Goal: Information Seeking & Learning: Learn about a topic

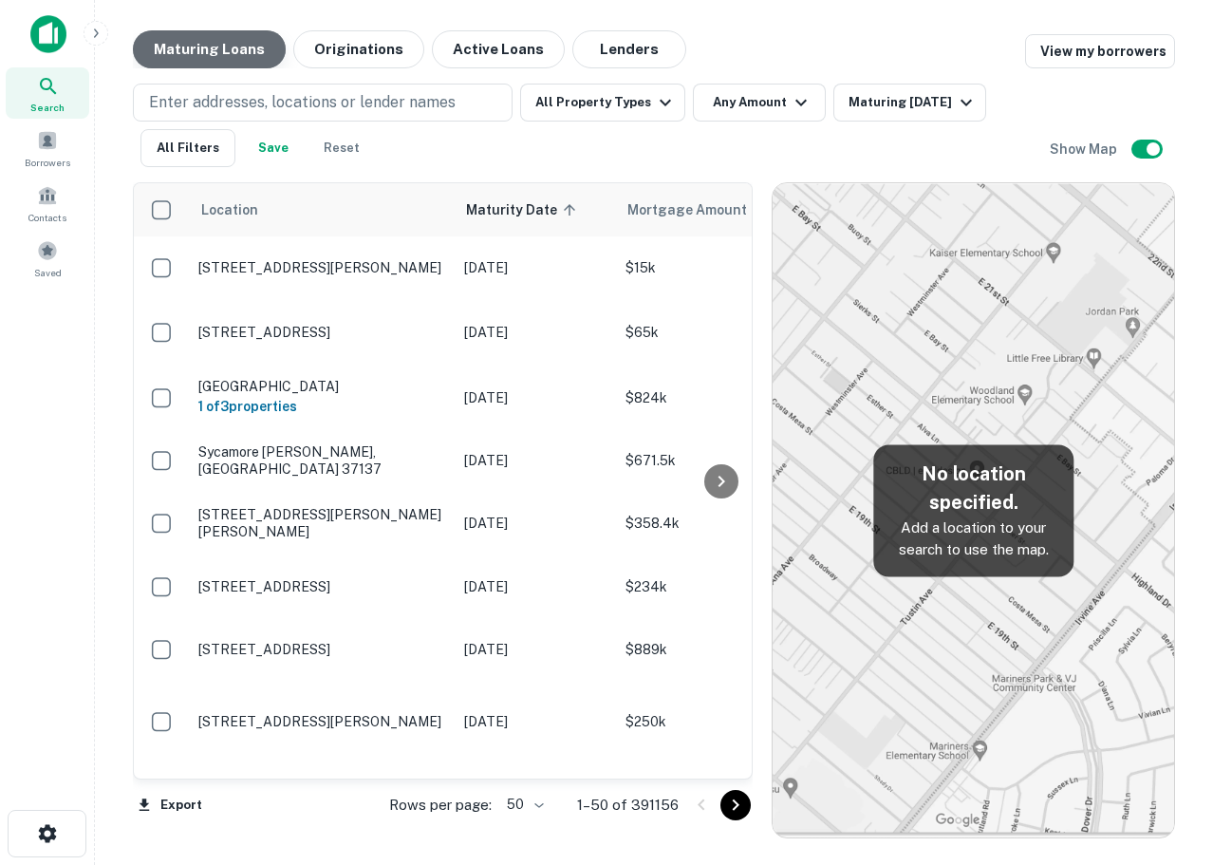
click at [196, 38] on button "Maturing Loans" at bounding box center [209, 49] width 153 height 38
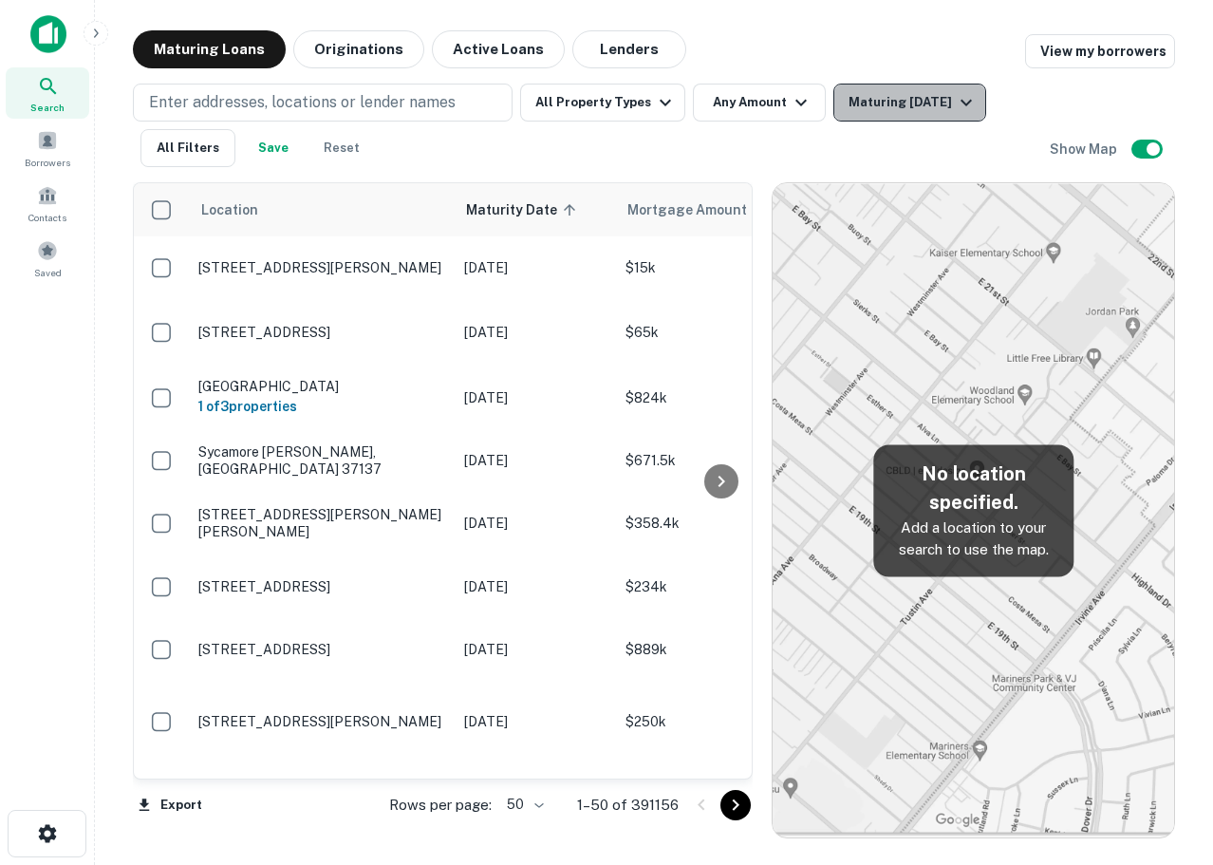
click at [928, 111] on div "Maturing [DATE]" at bounding box center [912, 102] width 129 height 23
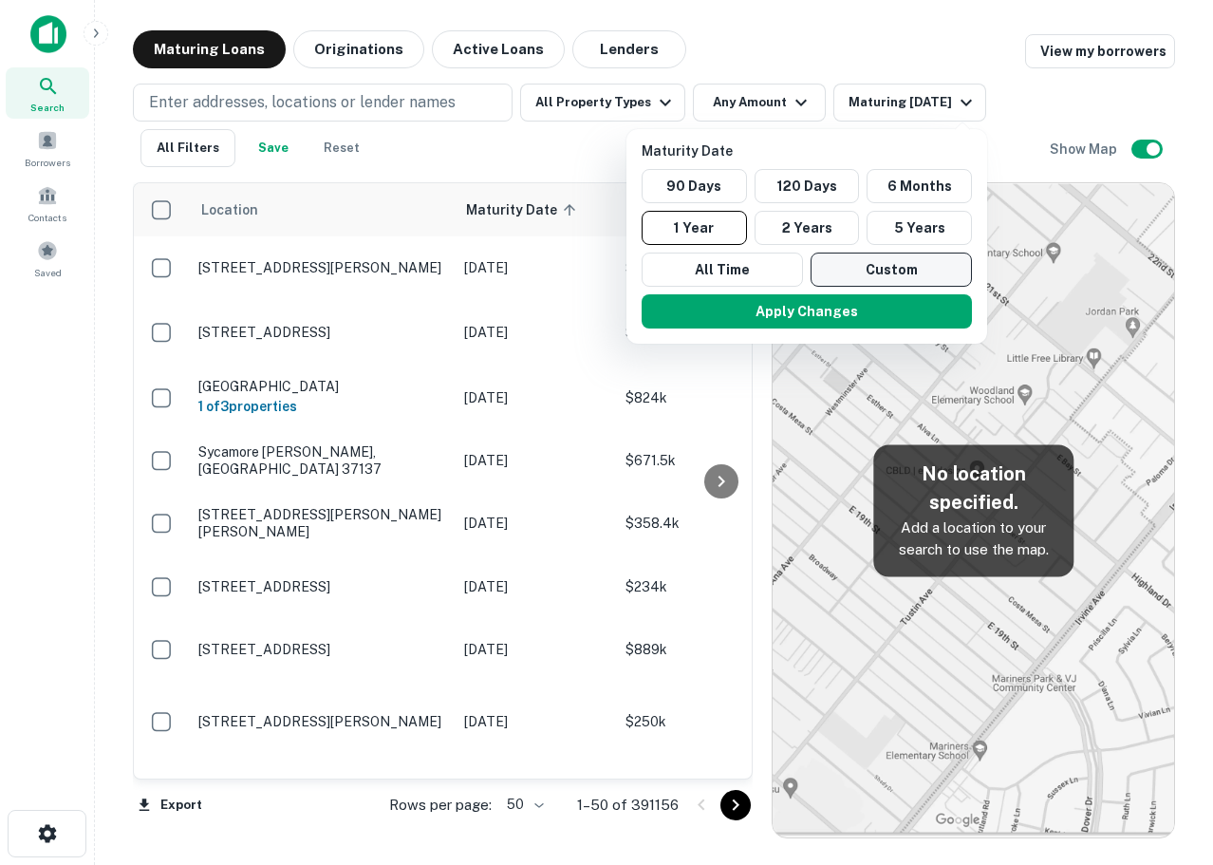
drag, startPoint x: 901, startPoint y: 309, endPoint x: 892, endPoint y: 271, distance: 38.9
click at [892, 271] on div "Maturity Date 90 Days 120 Days 6 Months 1 Year 2 Years 5 Years All Time Custom …" at bounding box center [806, 236] width 361 height 214
click at [892, 271] on button "Custom" at bounding box center [890, 269] width 161 height 34
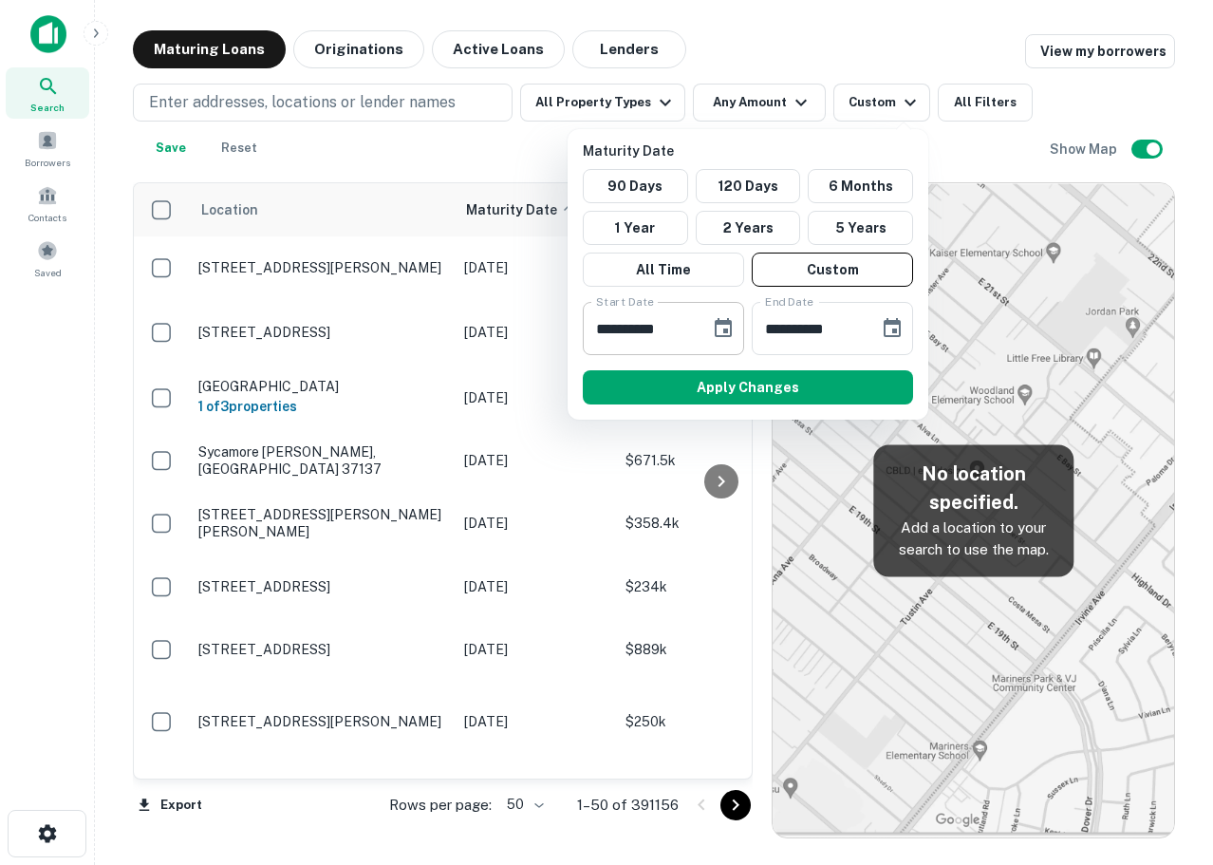
click at [720, 330] on icon "Choose date, selected date is Sep 25, 2025" at bounding box center [723, 328] width 23 height 23
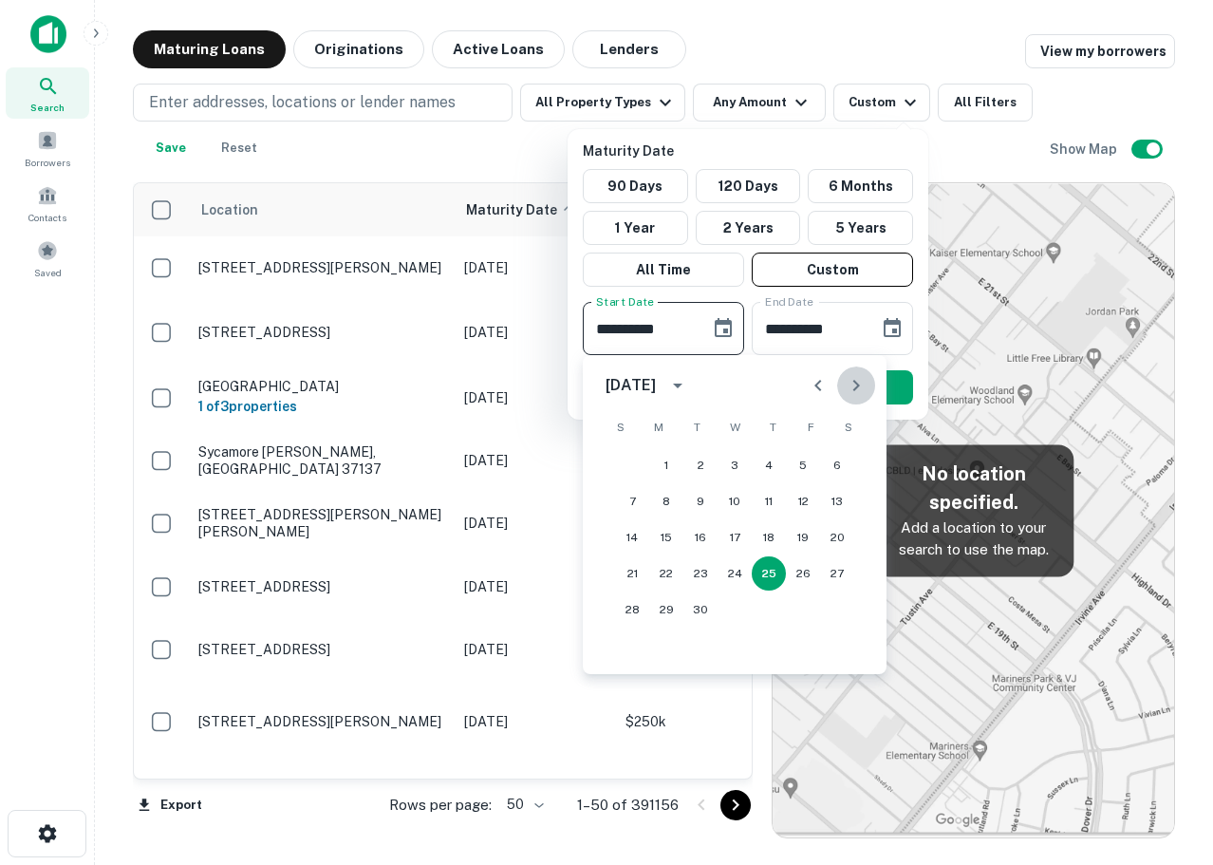
click at [867, 385] on button "Next month" at bounding box center [856, 385] width 38 height 38
click at [869, 386] on button "Next month" at bounding box center [856, 385] width 38 height 38
click at [772, 466] on button "1" at bounding box center [769, 465] width 34 height 34
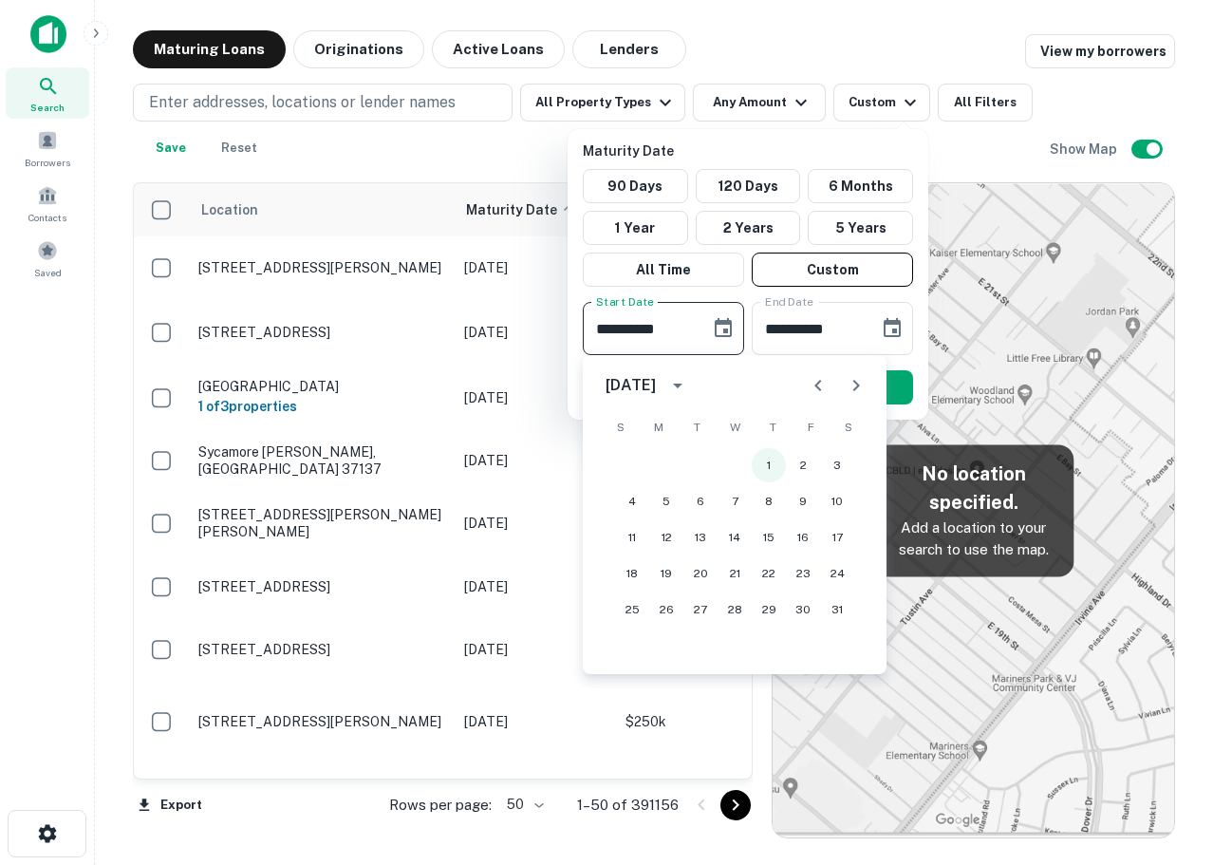
type input "**********"
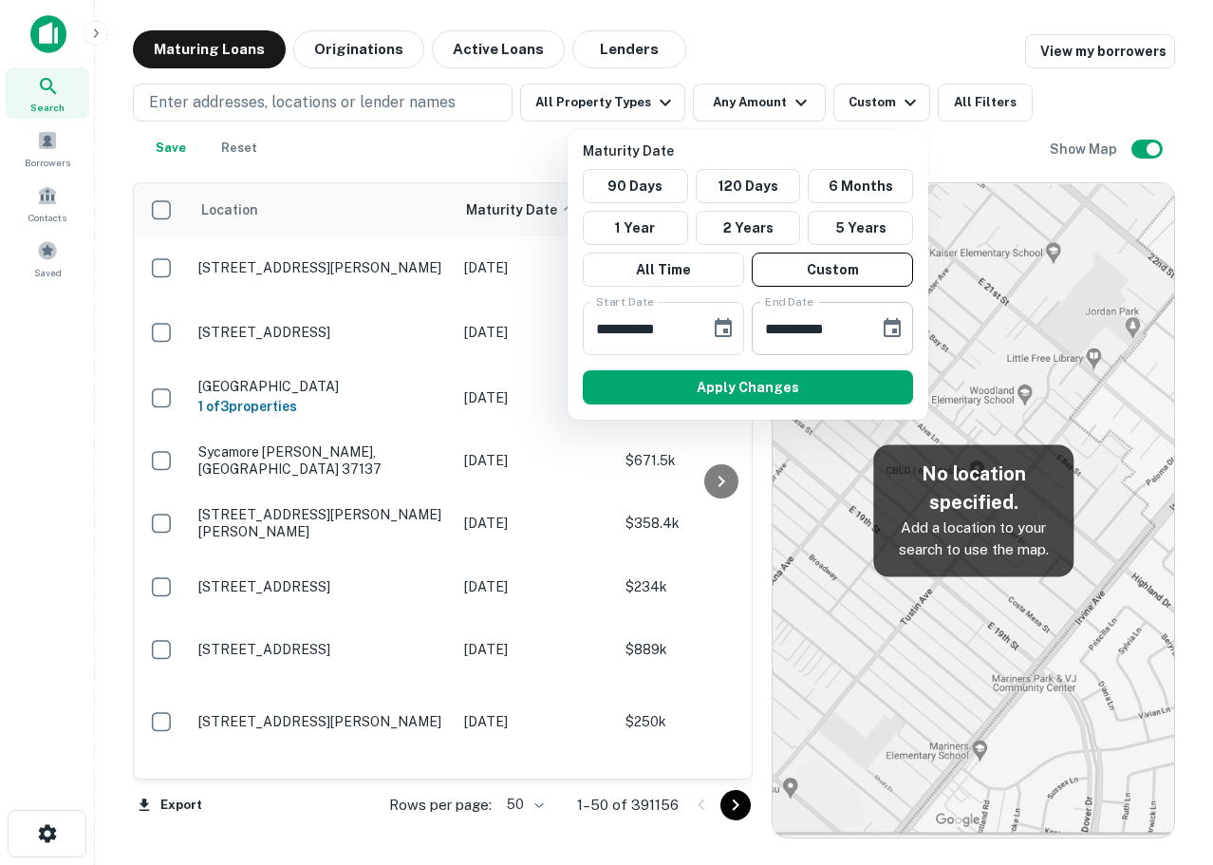
click at [892, 320] on icon "Choose date, selected date is Mar 24, 2026" at bounding box center [892, 327] width 17 height 19
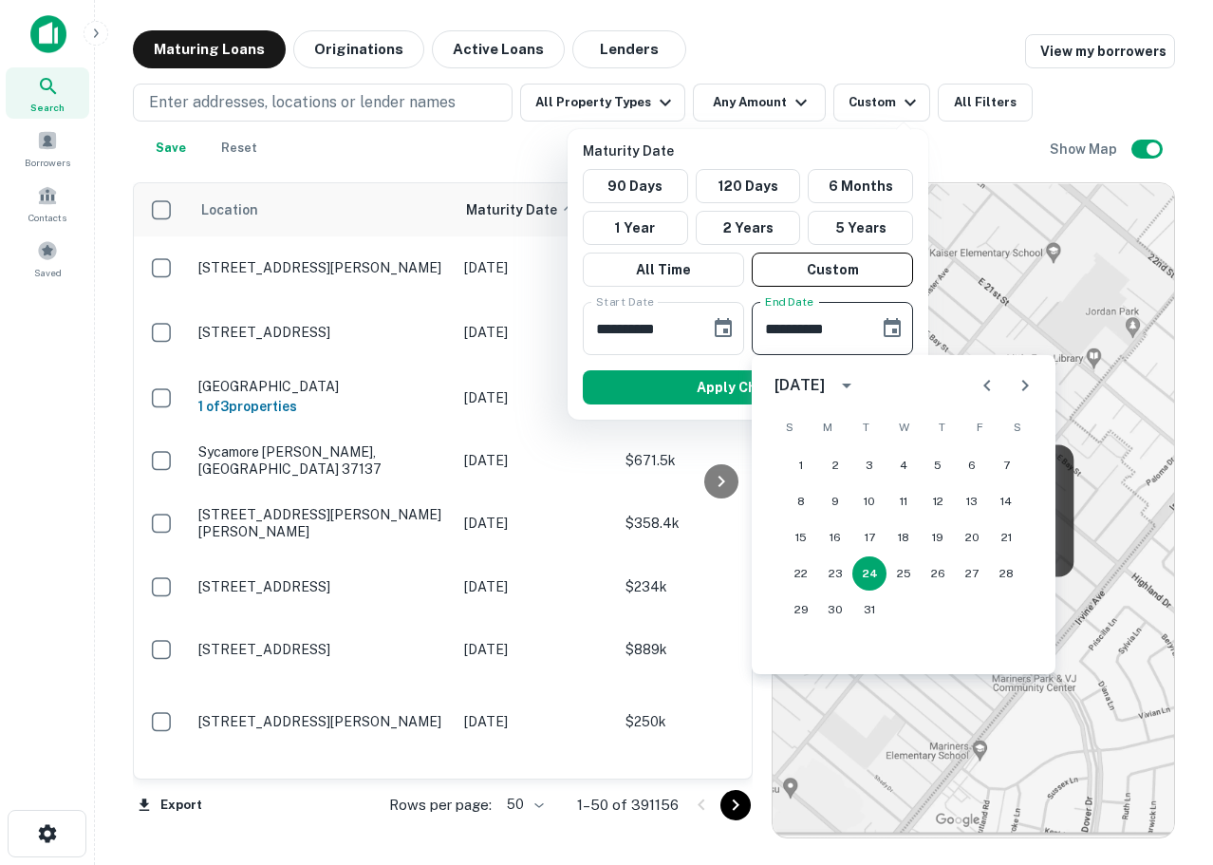
click at [1027, 386] on icon "Next month" at bounding box center [1025, 385] width 7 height 11
click at [1026, 386] on icon "Next month" at bounding box center [1025, 385] width 7 height 11
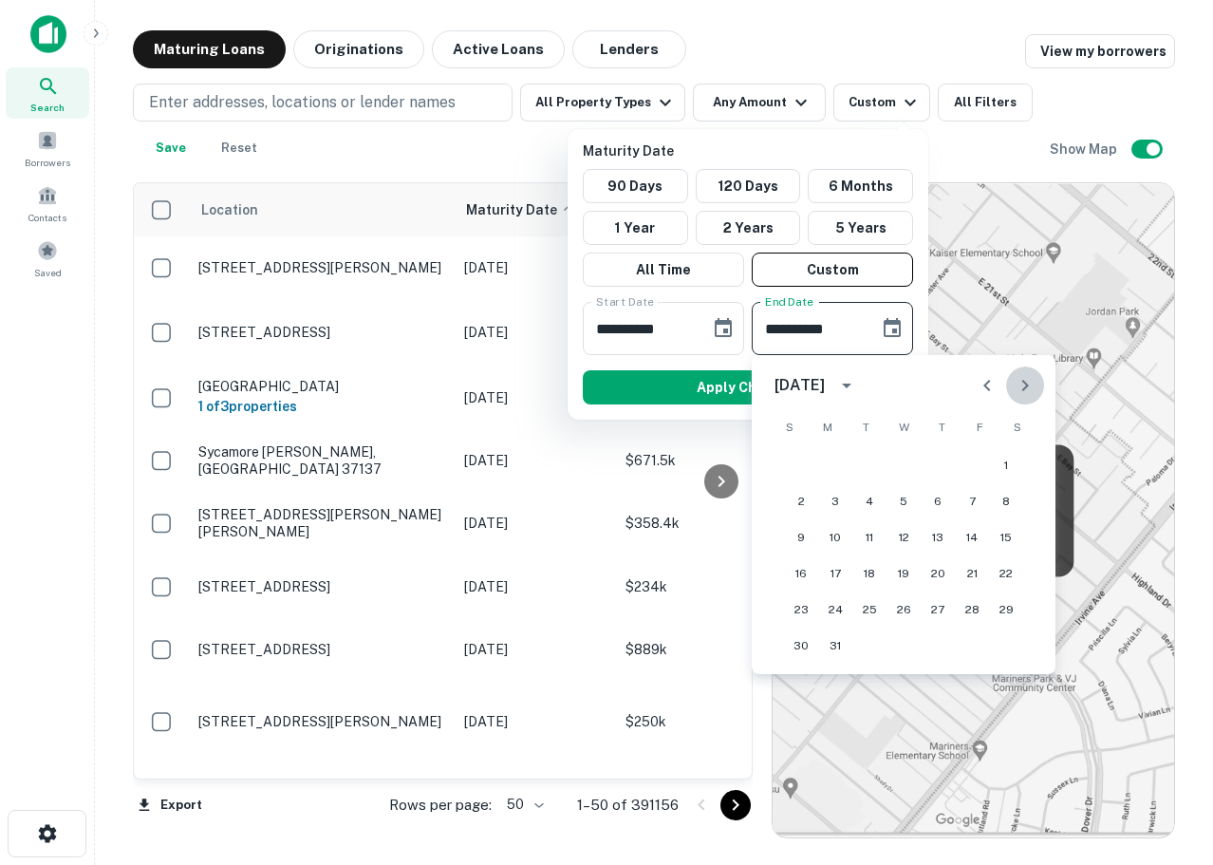
click at [1025, 385] on icon "Next month" at bounding box center [1025, 385] width 23 height 23
click at [1025, 383] on icon "Next month" at bounding box center [1025, 385] width 23 height 23
click at [1025, 383] on icon "Next month" at bounding box center [1025, 385] width 7 height 11
click at [1024, 376] on icon "Next month" at bounding box center [1025, 385] width 23 height 23
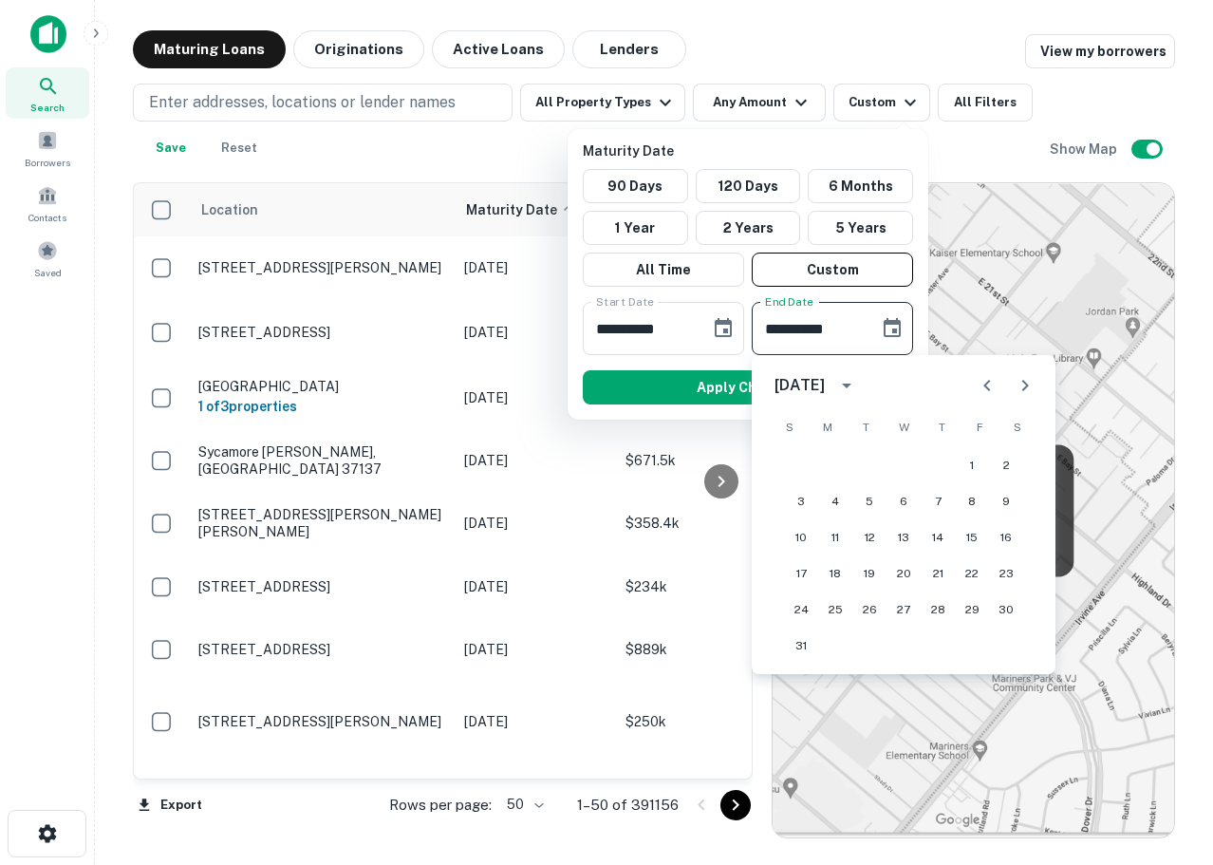
click at [980, 385] on icon "Previous month" at bounding box center [987, 385] width 23 height 23
click at [939, 606] on button "31" at bounding box center [938, 609] width 34 height 34
type input "**********"
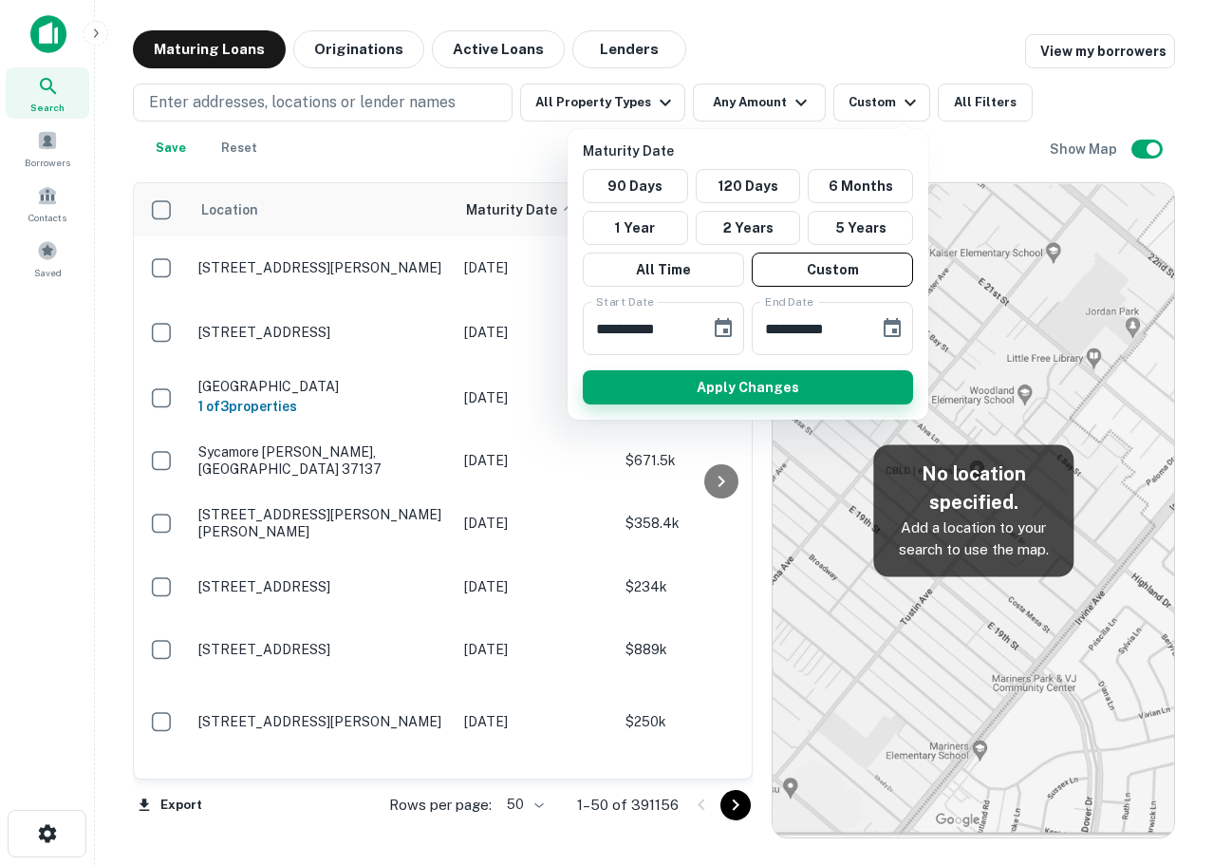
click at [791, 389] on button "Apply Changes" at bounding box center [748, 387] width 330 height 34
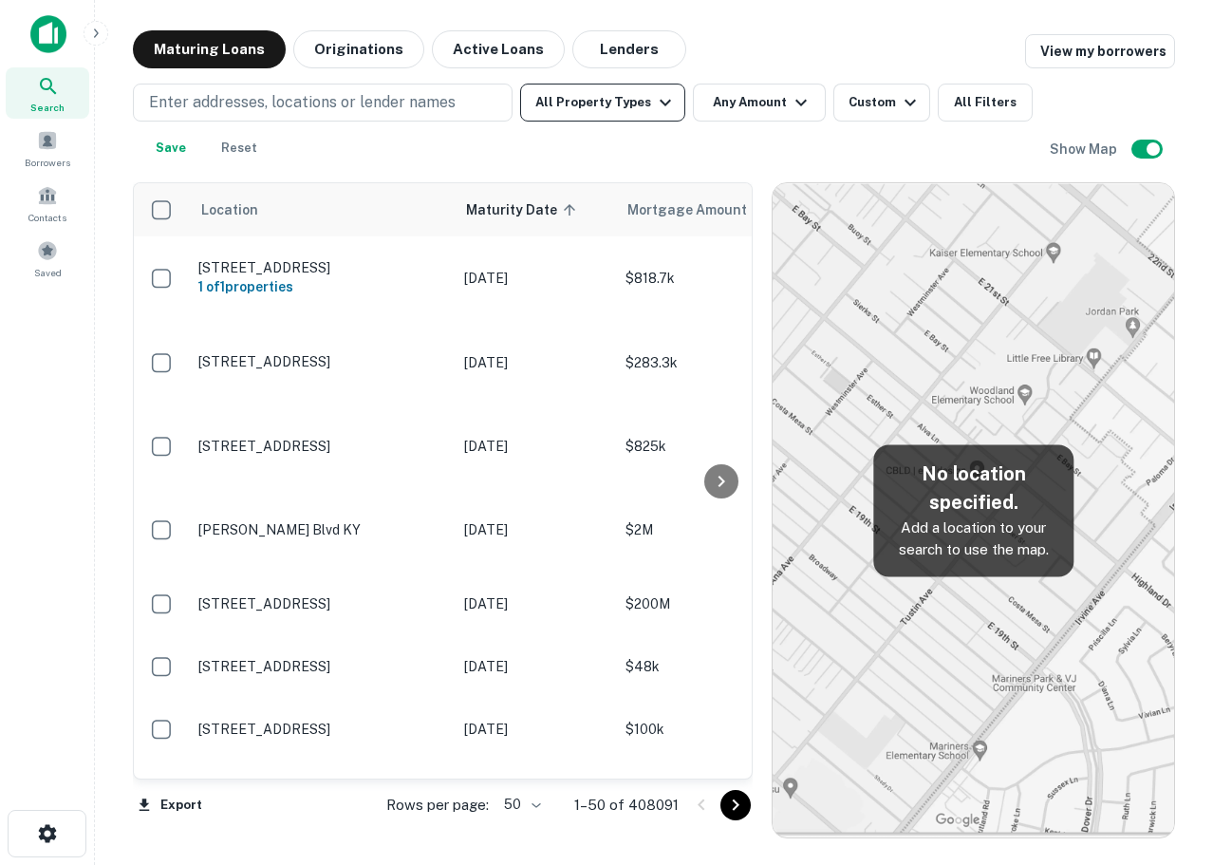
click at [625, 107] on button "All Property Types" at bounding box center [602, 103] width 165 height 38
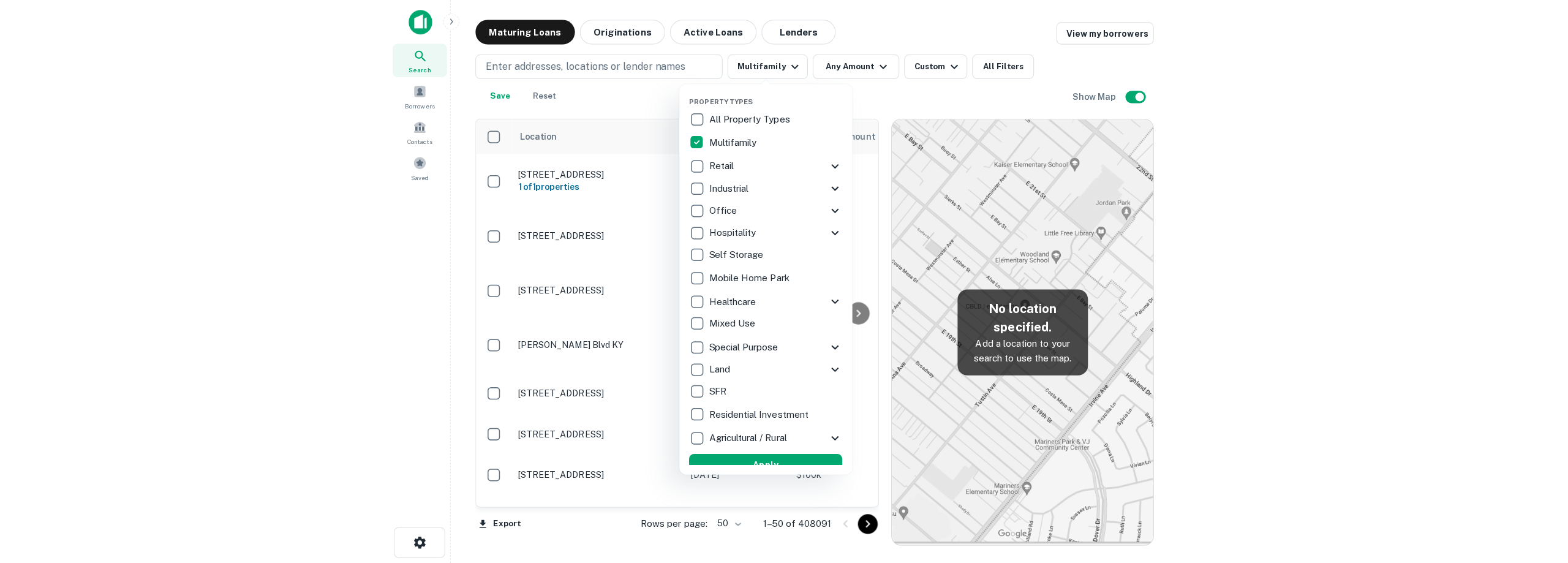
scroll to position [12, 0]
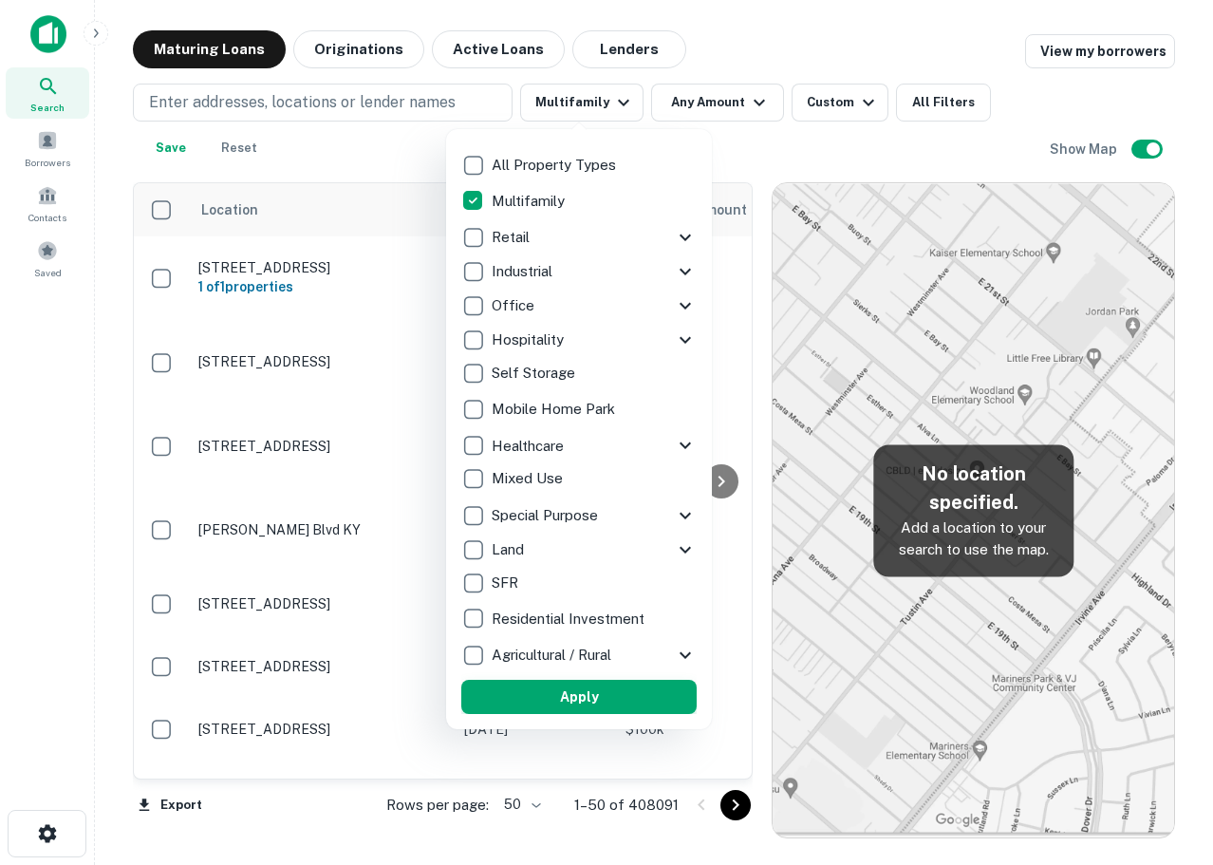
click at [619, 697] on button "Apply" at bounding box center [578, 697] width 235 height 34
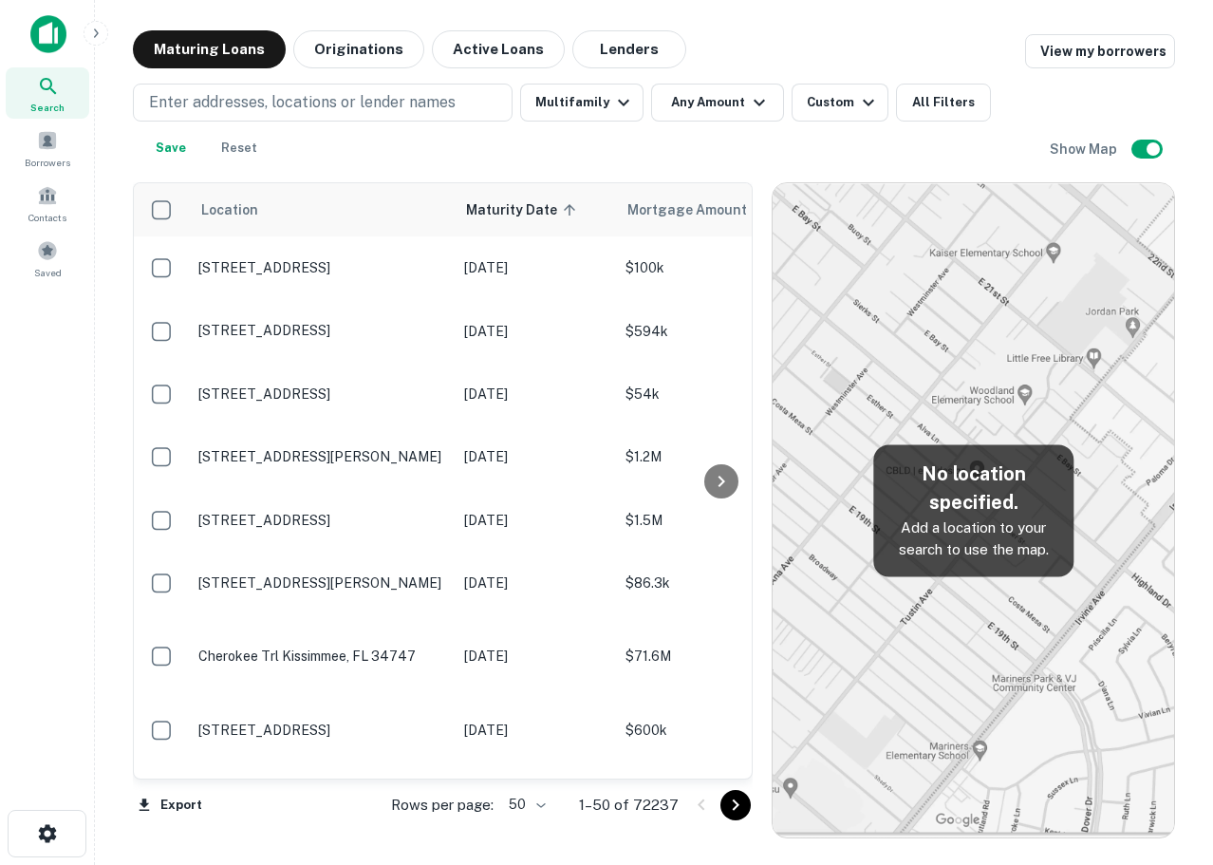
click at [709, 126] on div "Enter addresses, locations or lender names Multifamily Any Amount Custom All Fi…" at bounding box center [591, 126] width 917 height 84
click at [708, 120] on button "Any Amount" at bounding box center [717, 103] width 133 height 38
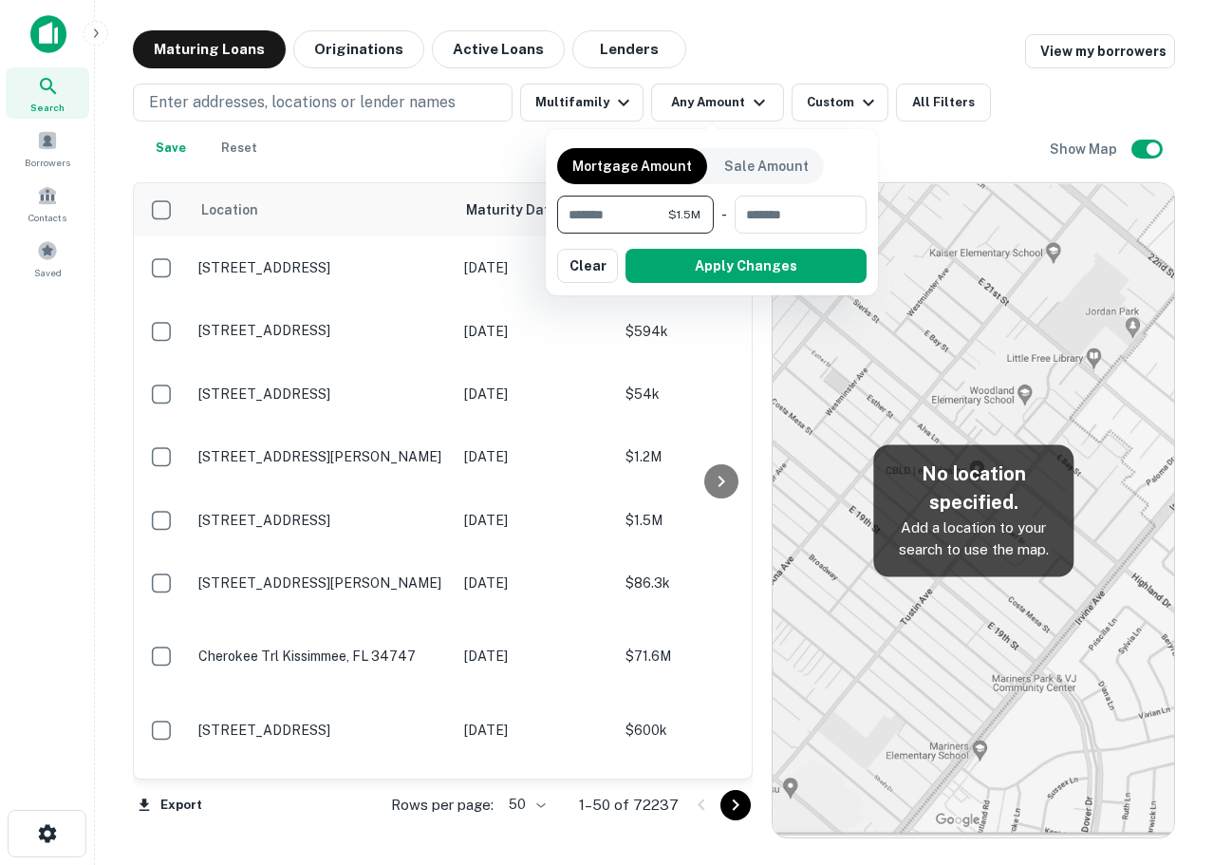
type input "*******"
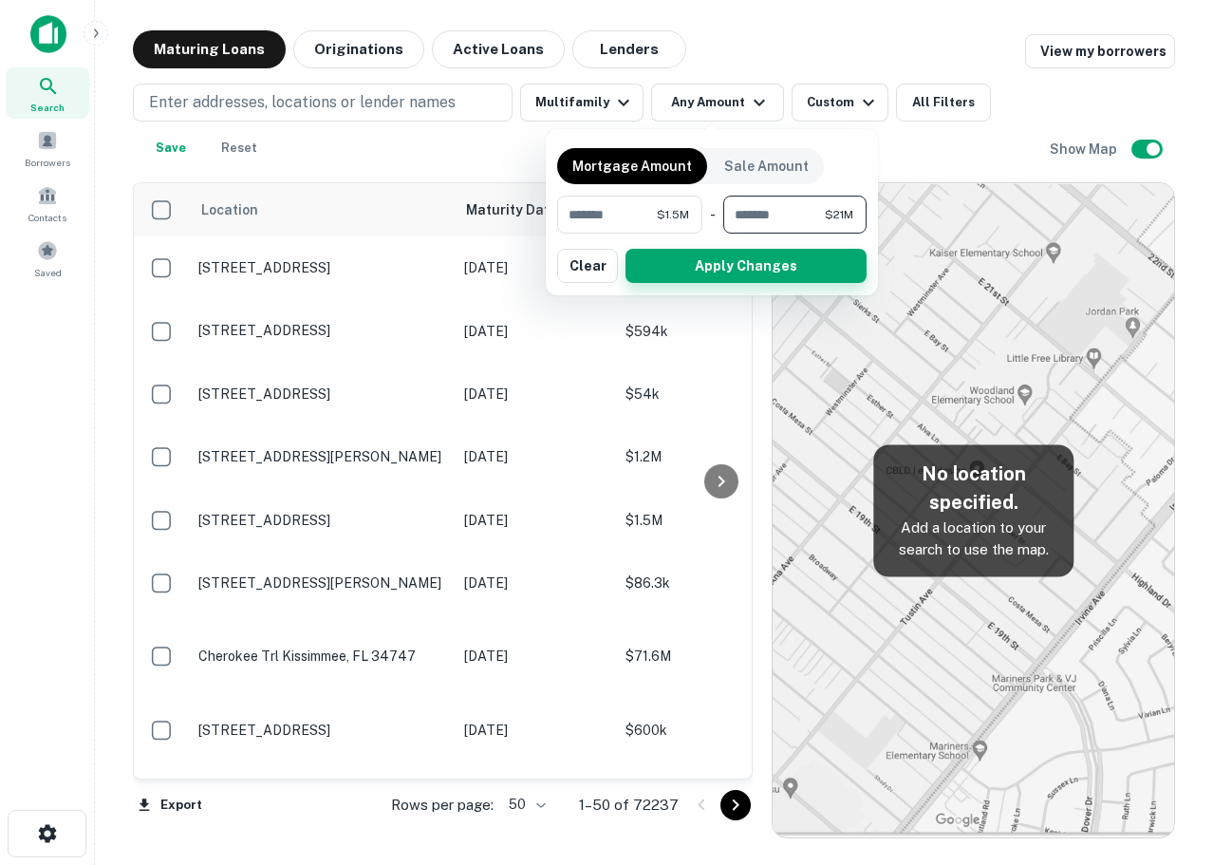
type input "********"
click at [748, 262] on button "Apply Changes" at bounding box center [745, 266] width 241 height 34
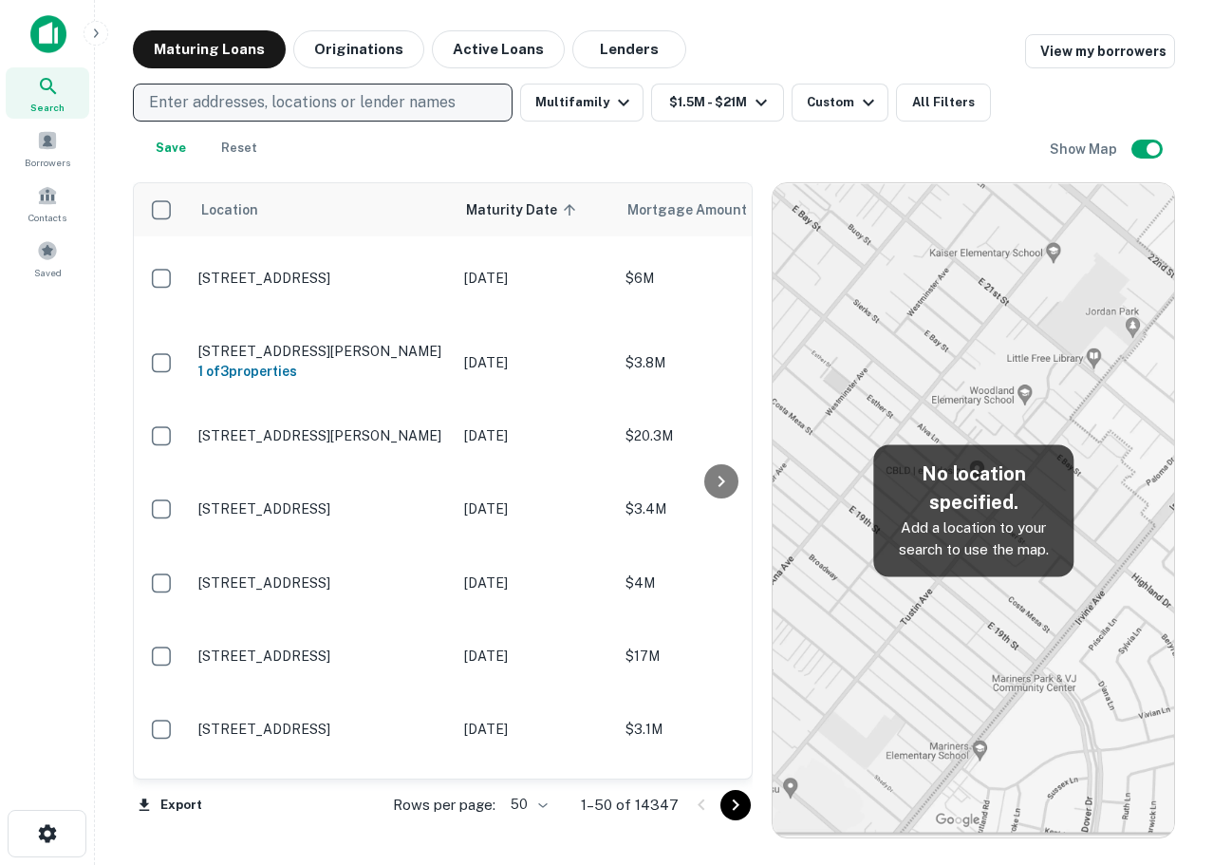
click at [351, 102] on p "Enter addresses, locations or lender names" at bounding box center [302, 102] width 307 height 23
type input "**********"
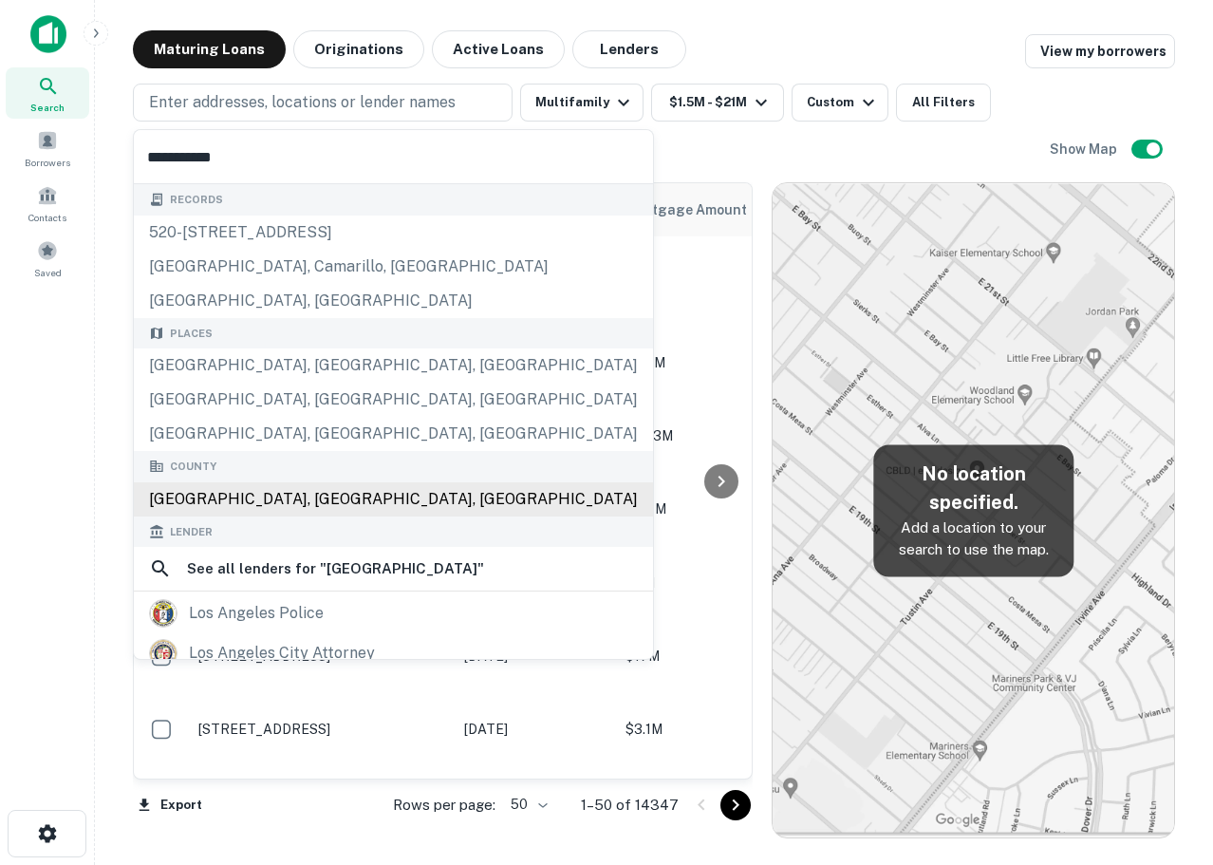
click at [303, 493] on div "[GEOGRAPHIC_DATA], [GEOGRAPHIC_DATA], [GEOGRAPHIC_DATA]" at bounding box center [393, 499] width 519 height 34
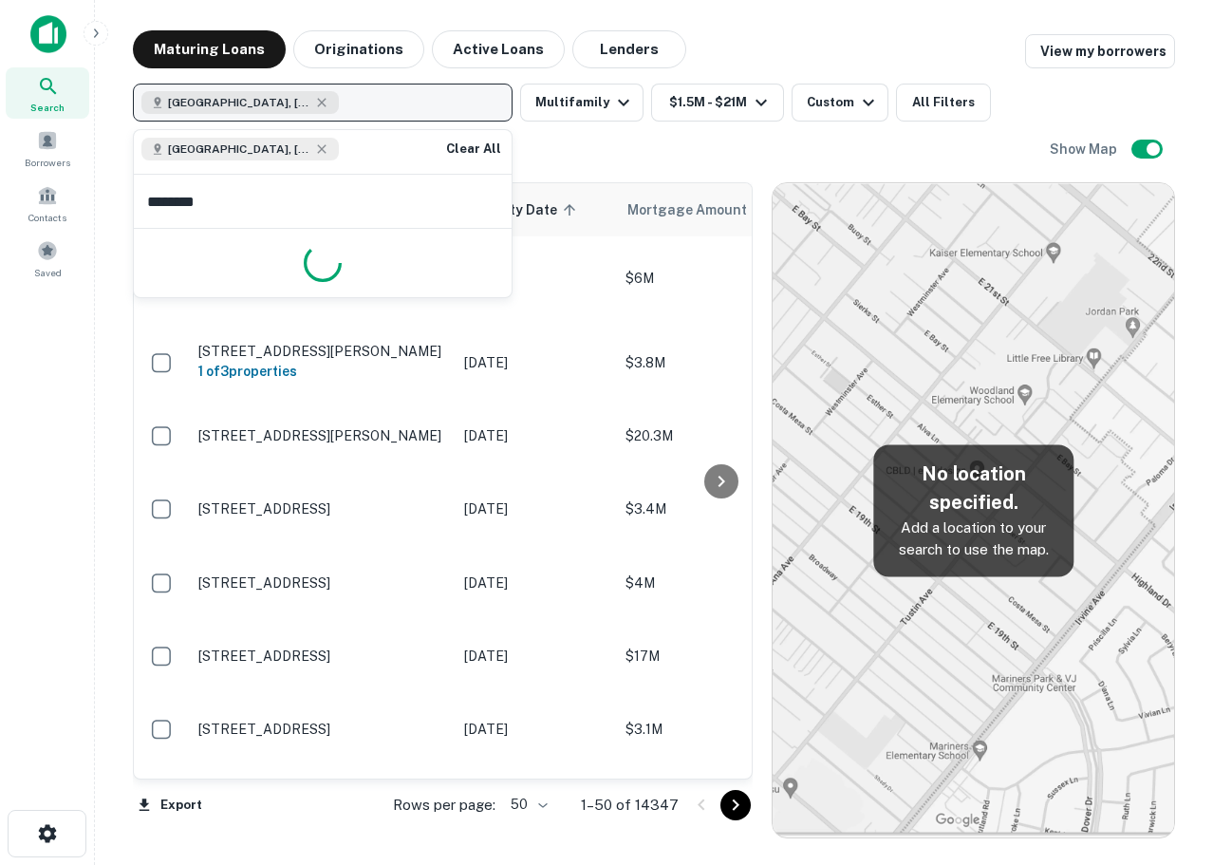
type input "*********"
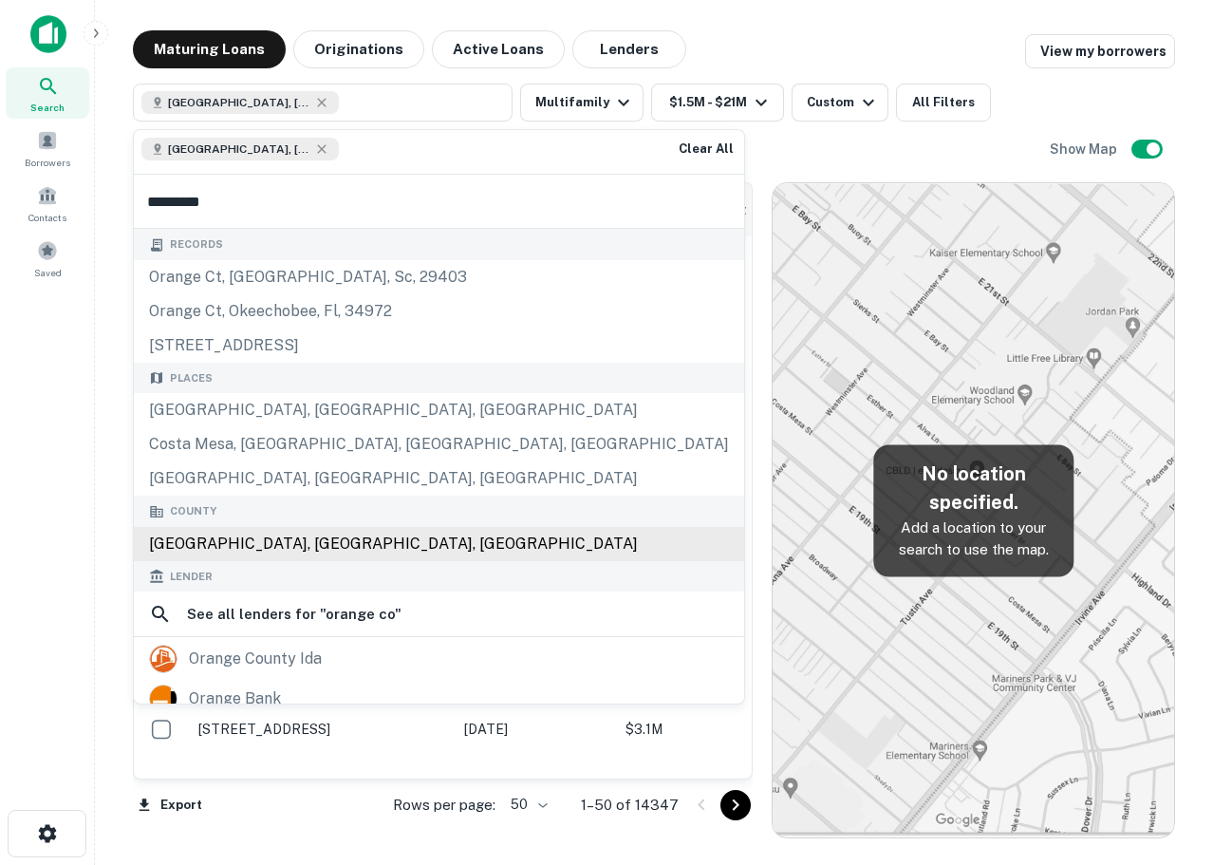
click at [346, 535] on div "[GEOGRAPHIC_DATA], [GEOGRAPHIC_DATA], [GEOGRAPHIC_DATA]" at bounding box center [439, 544] width 610 height 34
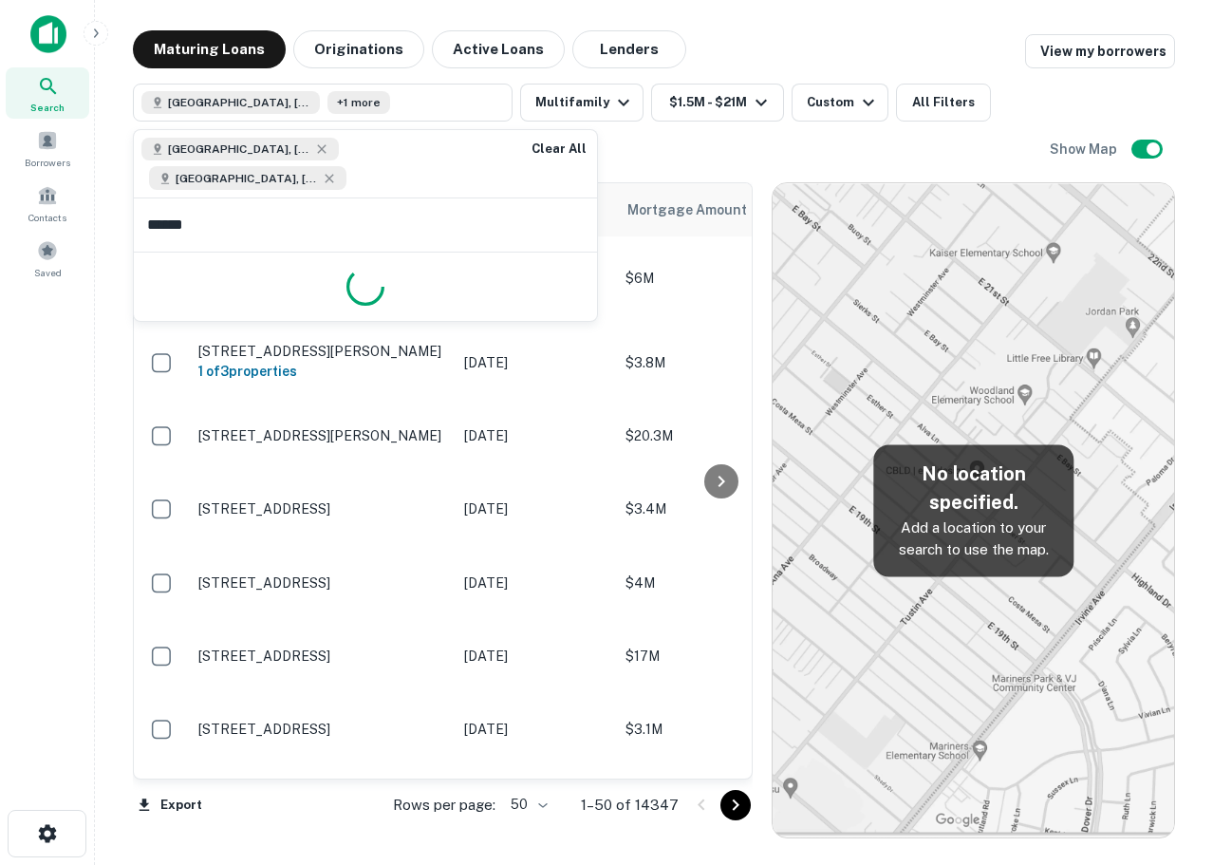
type input "*******"
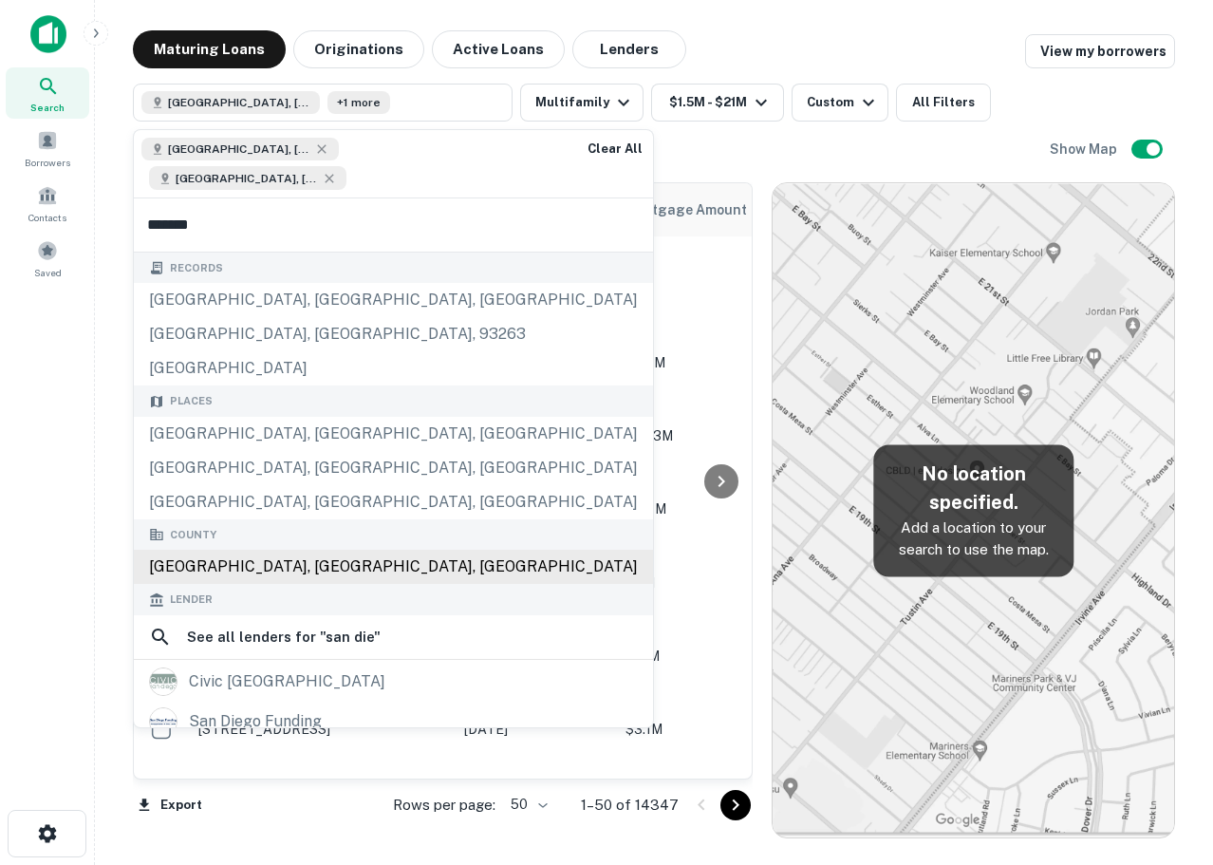
click at [295, 561] on div "[GEOGRAPHIC_DATA], [GEOGRAPHIC_DATA], [GEOGRAPHIC_DATA]" at bounding box center [393, 567] width 519 height 34
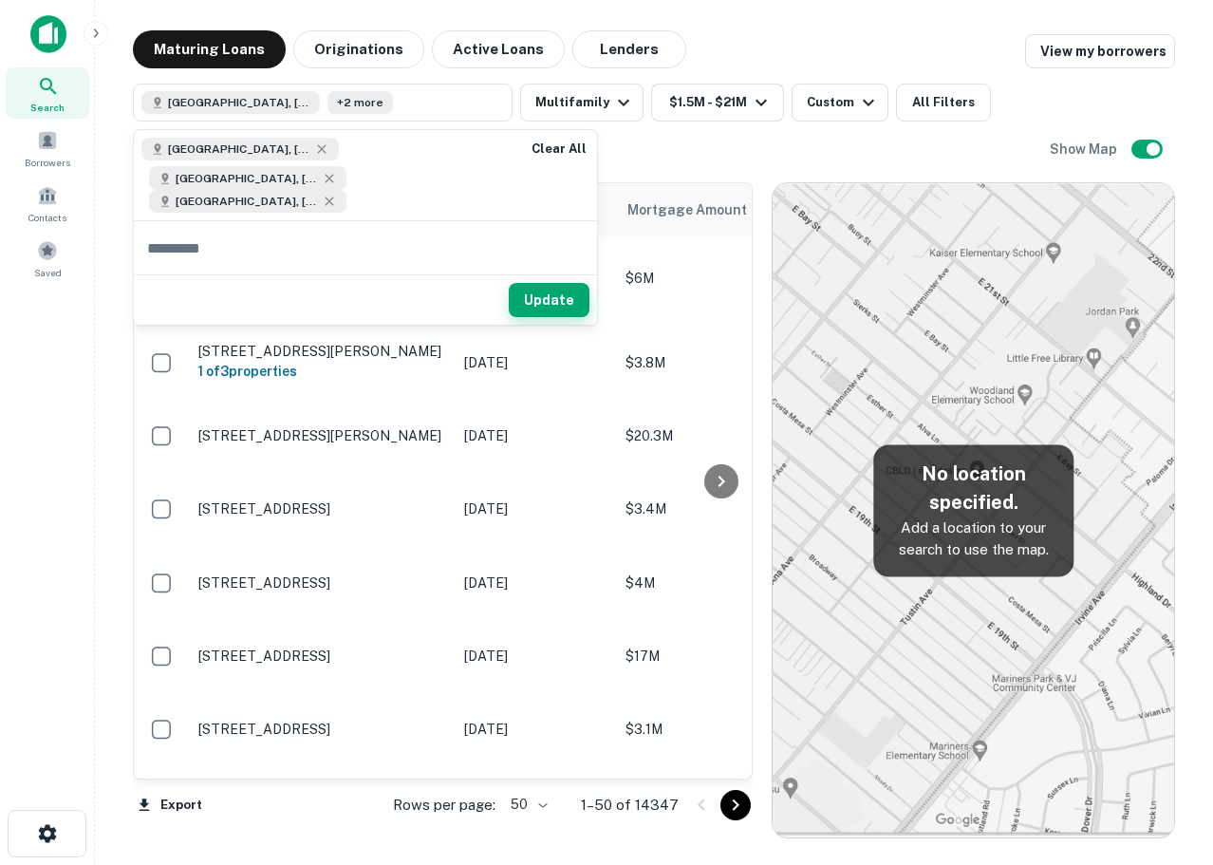
click at [550, 303] on button "Update" at bounding box center [549, 300] width 81 height 34
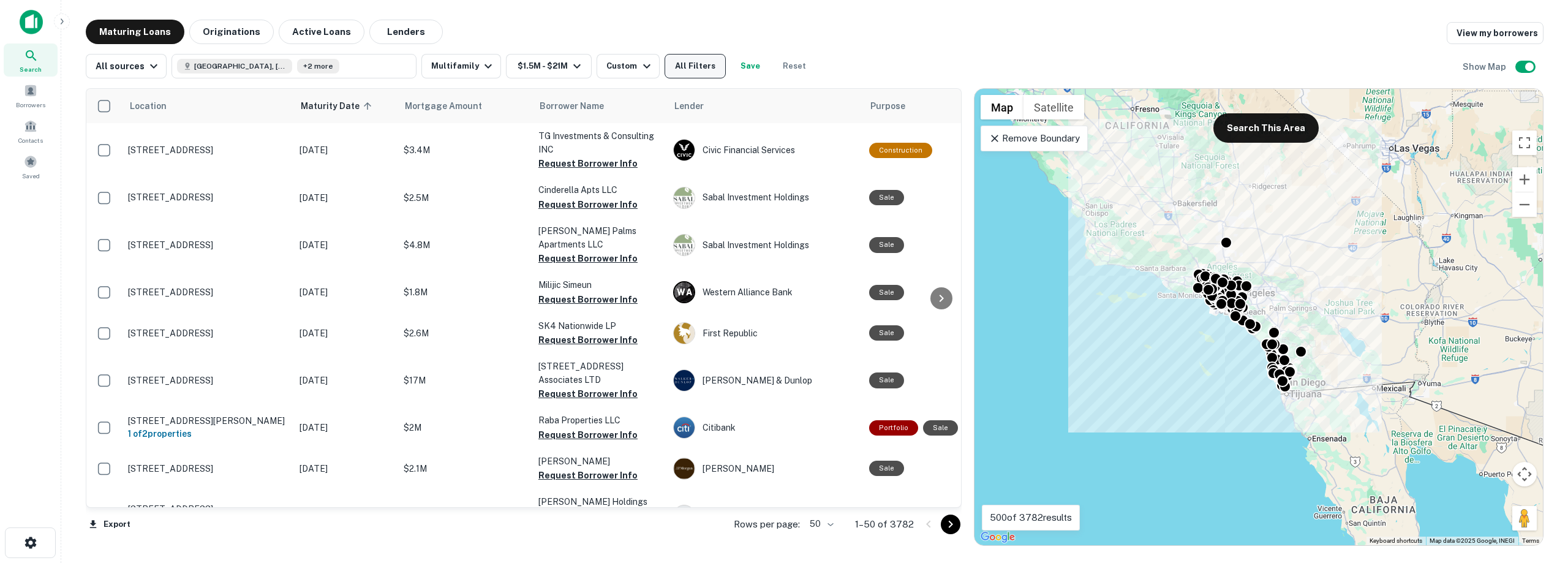
click at [667, 74] on button "All Filters" at bounding box center [695, 67] width 61 height 25
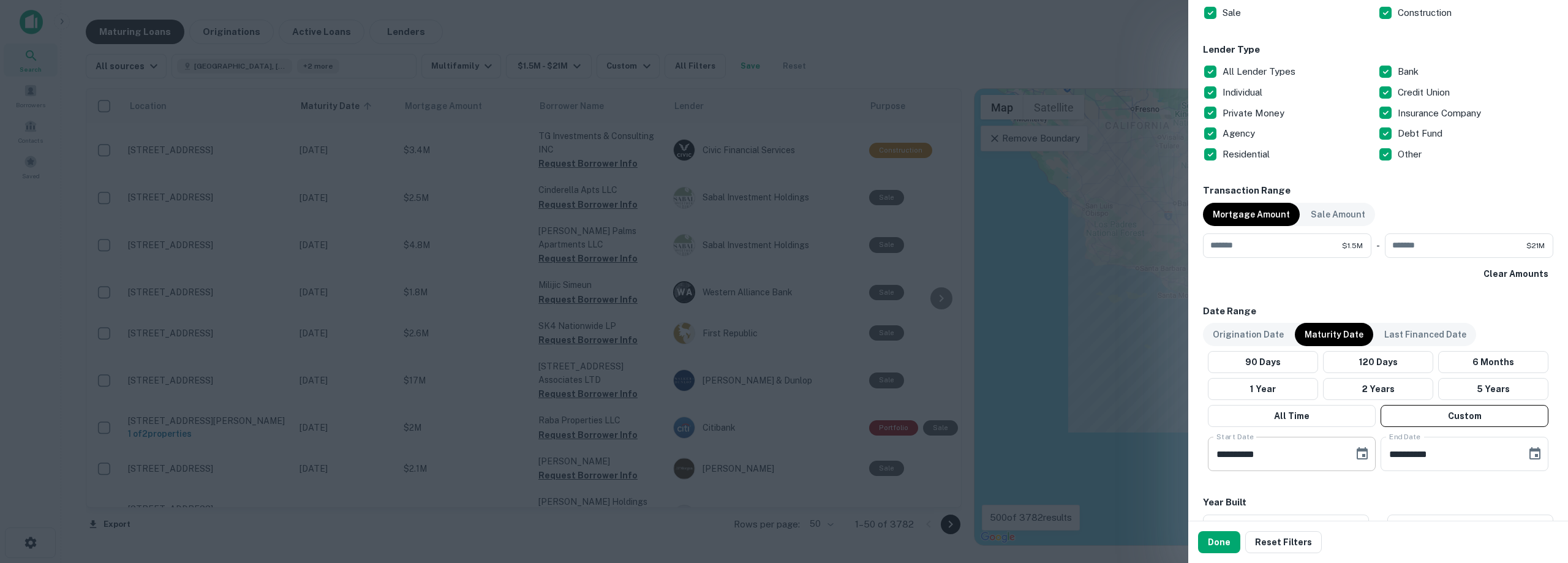
scroll to position [919, 0]
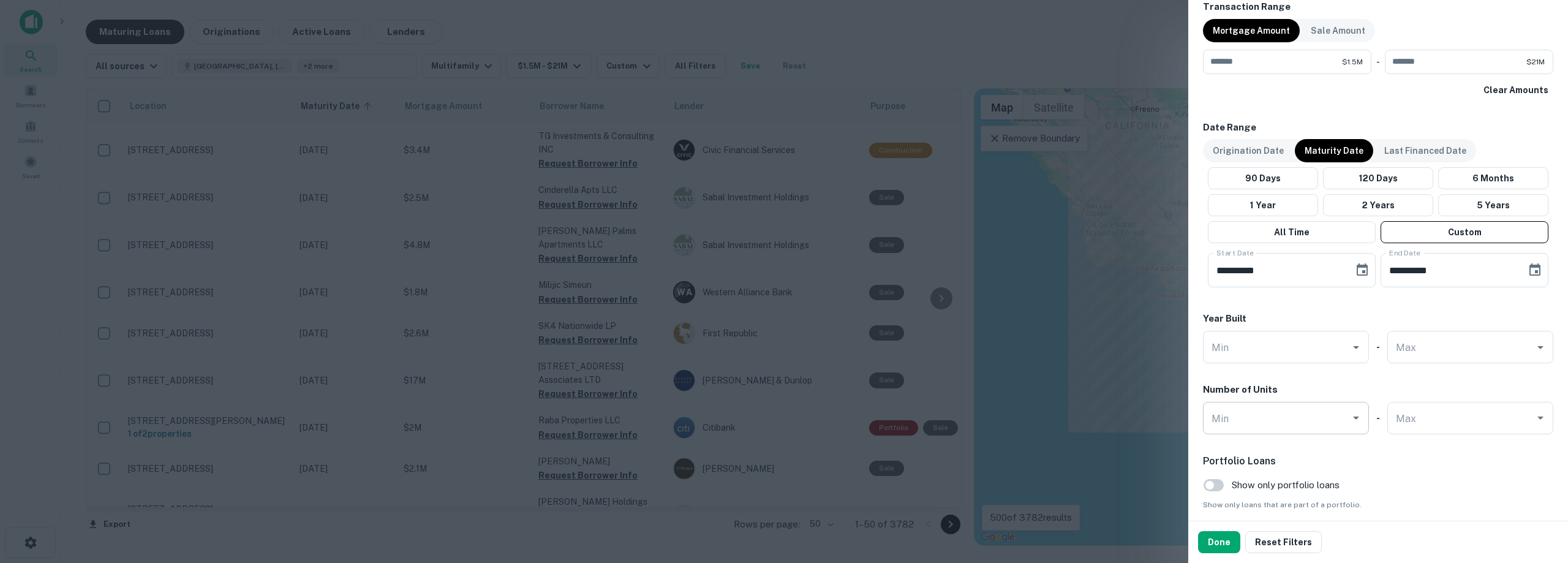
click at [782, 410] on input "Min" at bounding box center [1277, 418] width 137 height 21
click at [782, 292] on li "5" at bounding box center [1283, 294] width 152 height 22
type input "*"
click at [782, 471] on div "Portfolio Loans Show only portfolio loans Show only loans that are part of a po…" at bounding box center [1378, 503] width 350 height 98
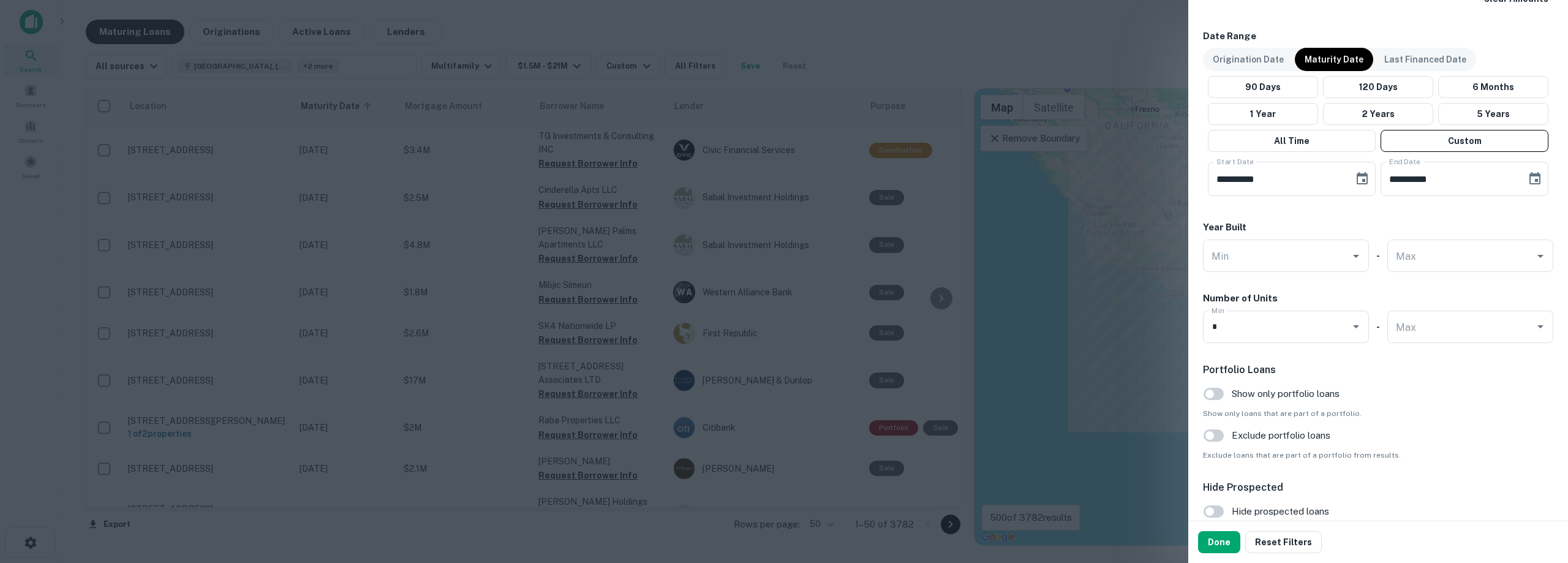
scroll to position [1085, 0]
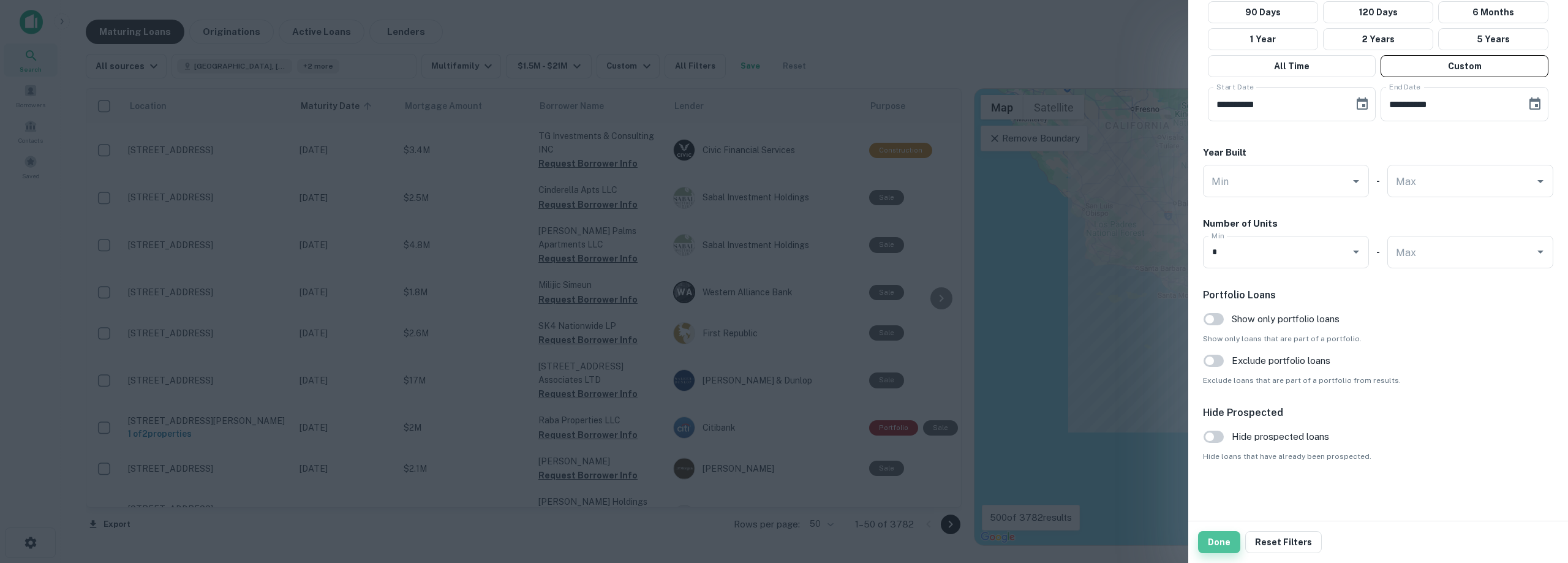
click at [782, 542] on button "Done" at bounding box center [1218, 542] width 42 height 22
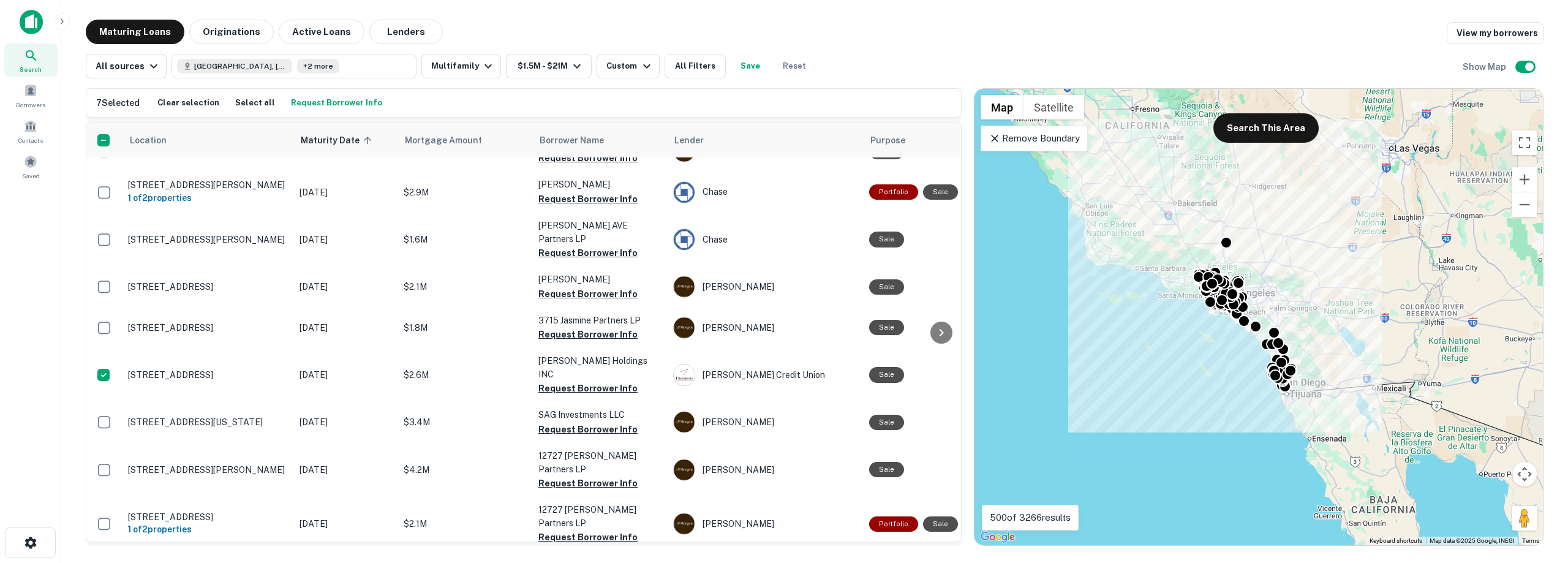
scroll to position [1728, 0]
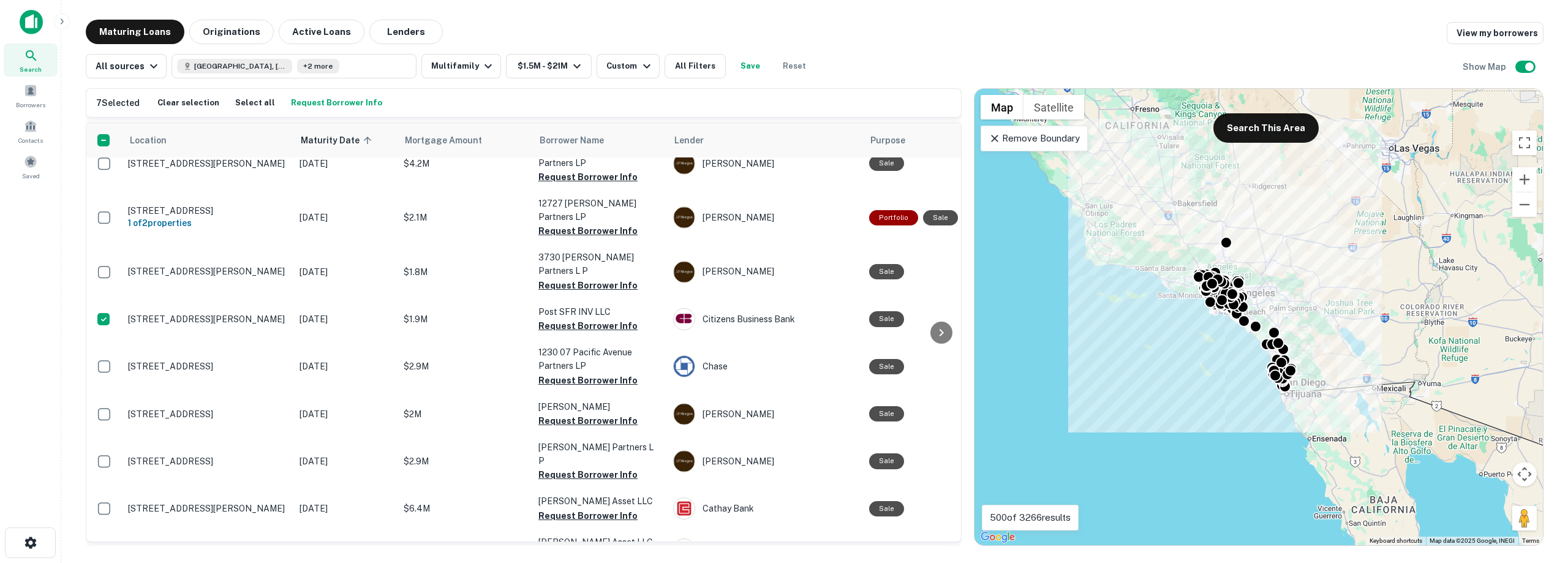
click at [130, 102] on h6 "7 Selected" at bounding box center [117, 103] width 43 height 14
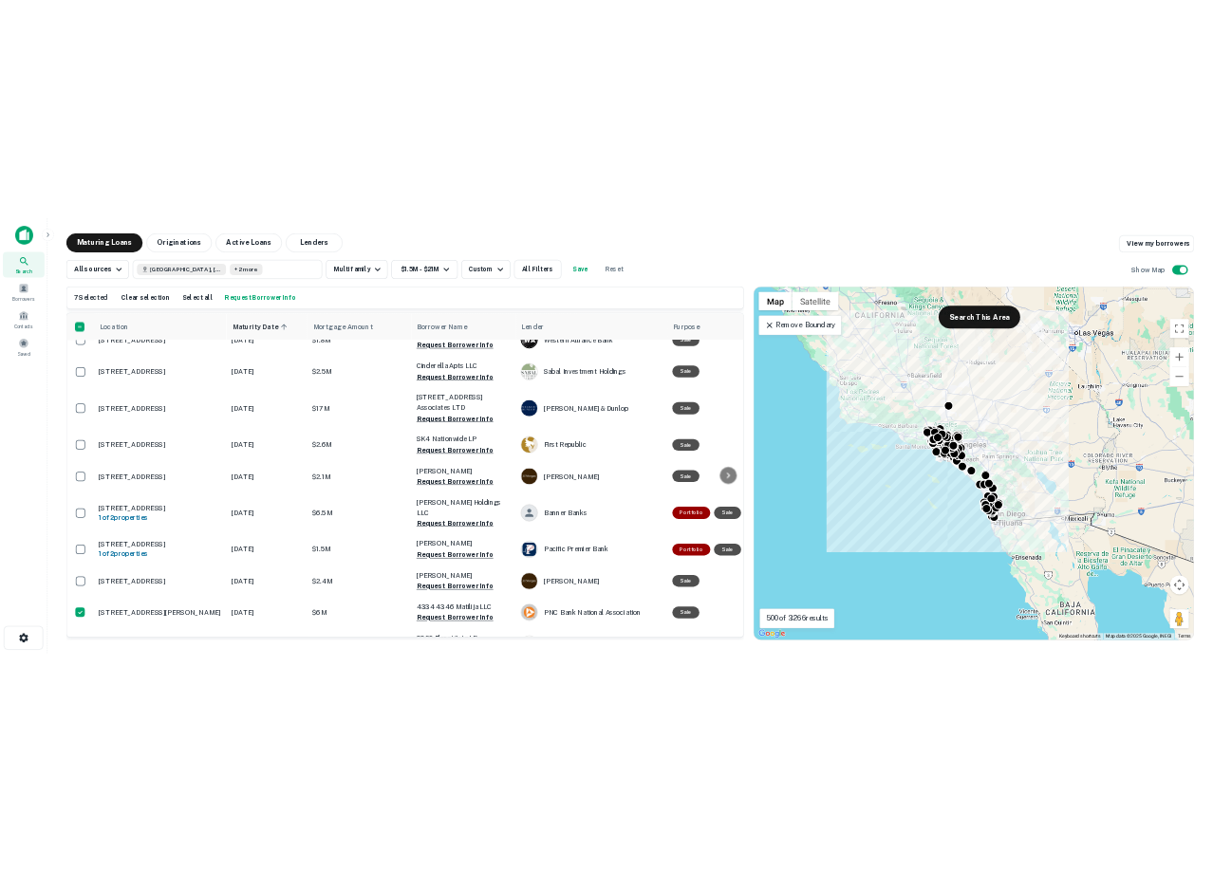
scroll to position [0, 0]
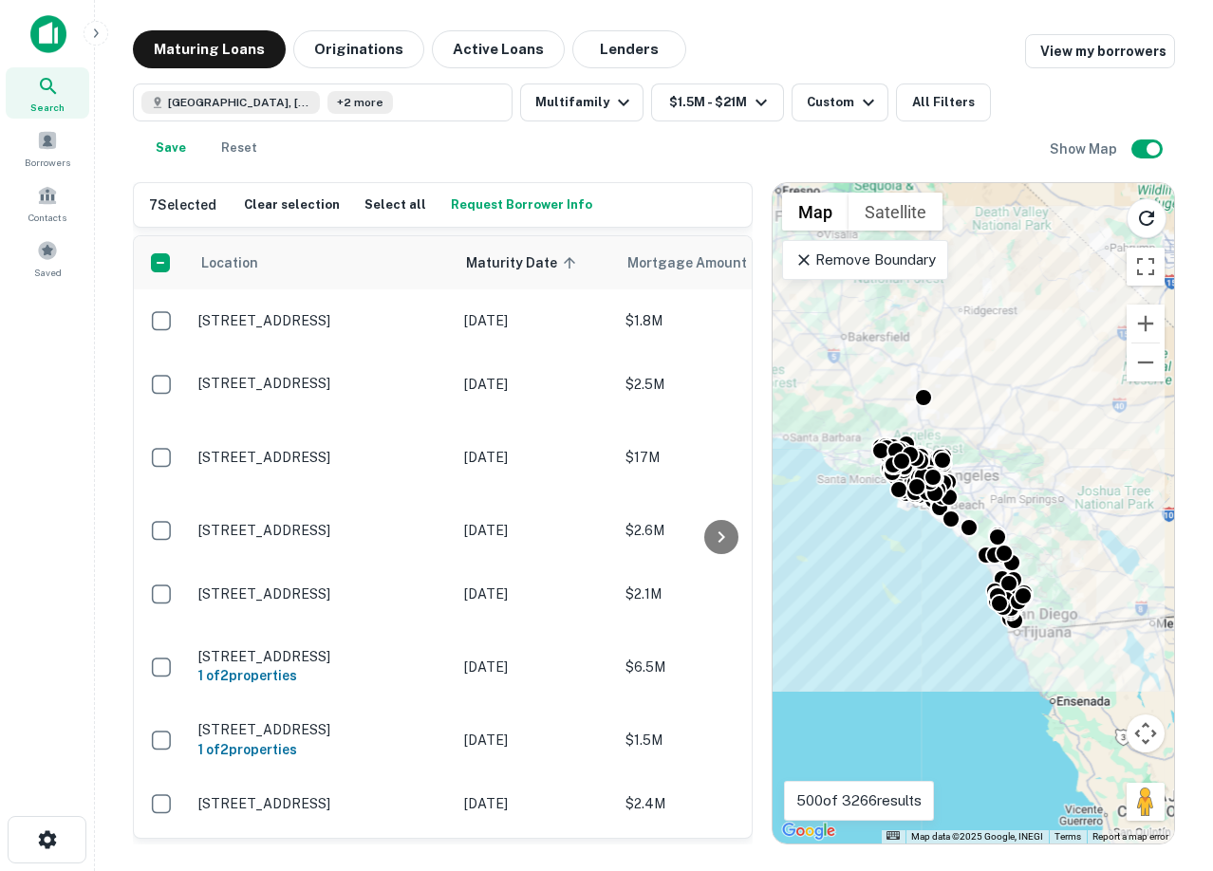
click at [563, 139] on div "[GEOGRAPHIC_DATA], [GEOGRAPHIC_DATA], [GEOGRAPHIC_DATA] +2 more Multifamily $1.…" at bounding box center [591, 126] width 917 height 84
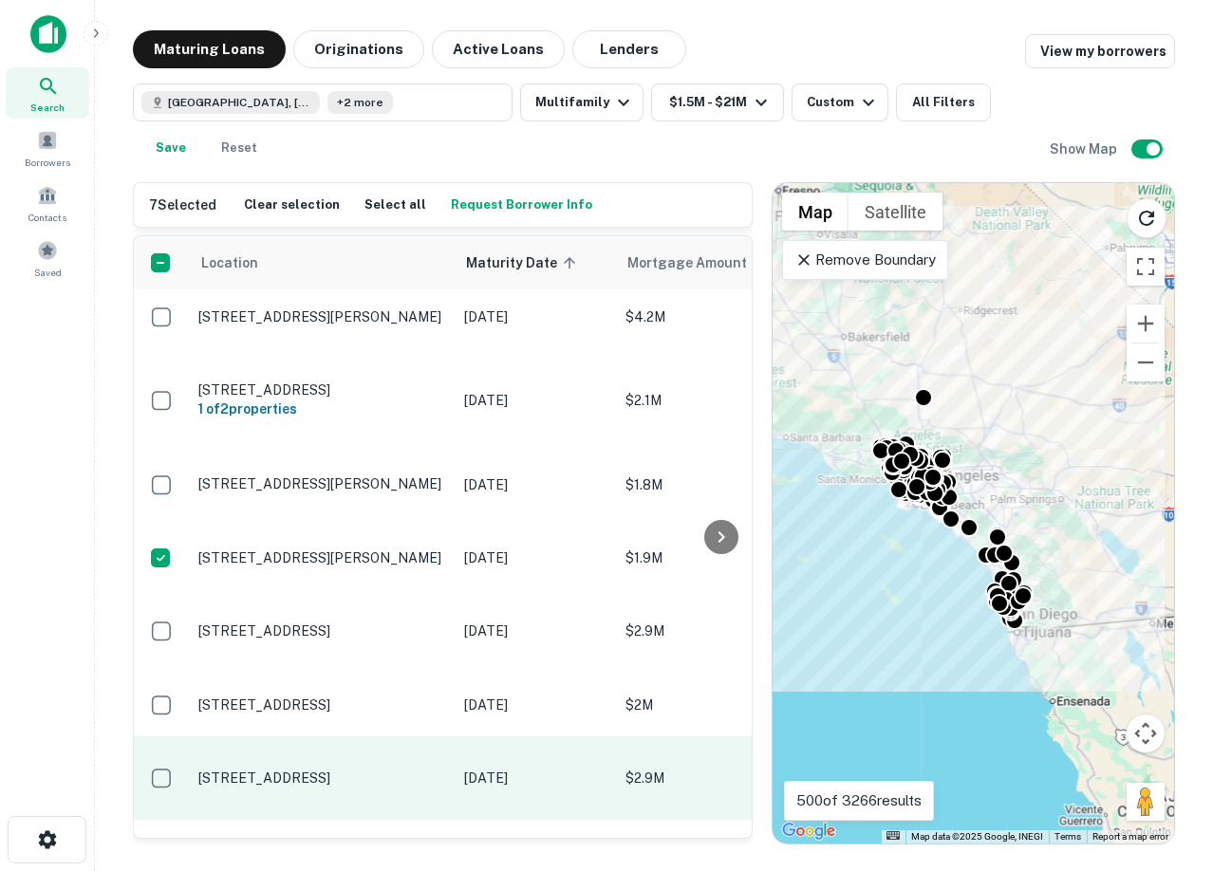
scroll to position [2724, 0]
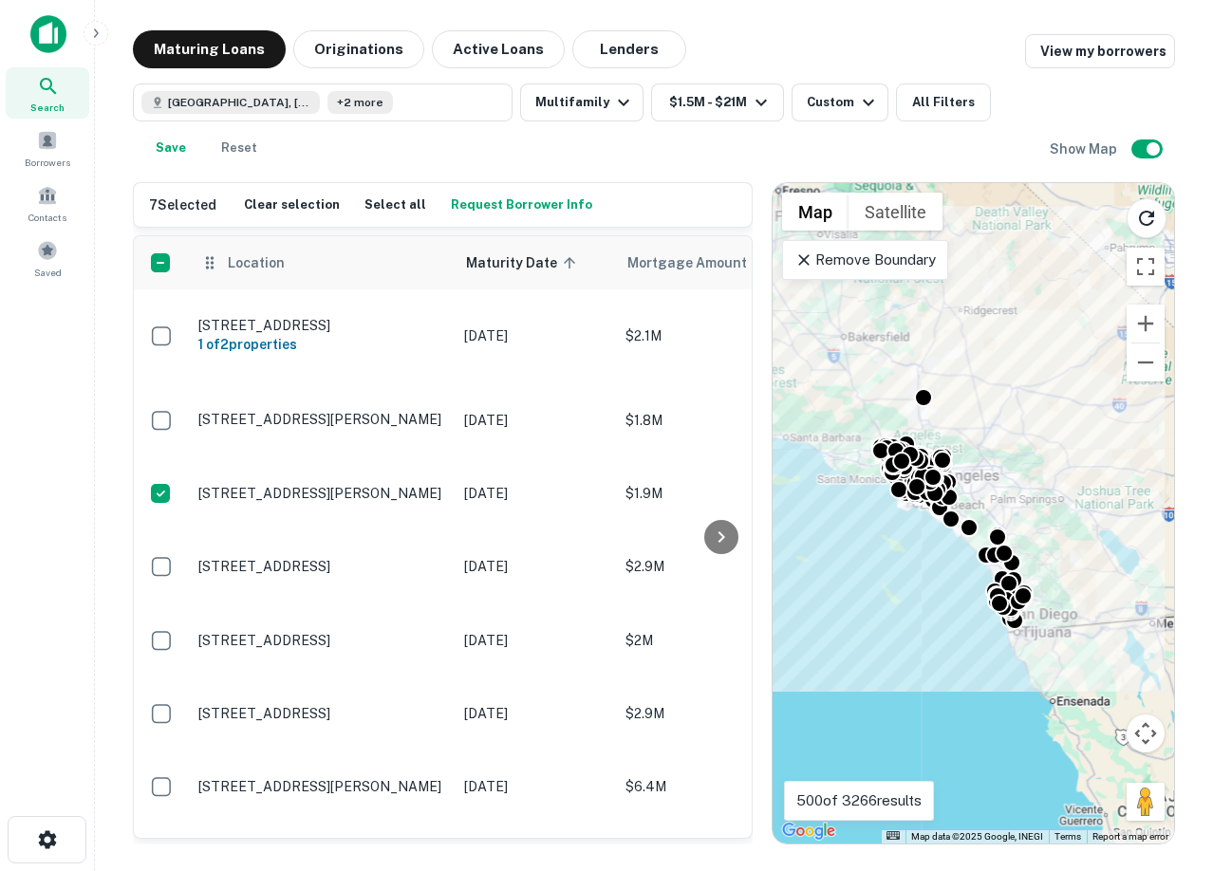
click at [239, 201] on button "Clear selection" at bounding box center [291, 205] width 105 height 28
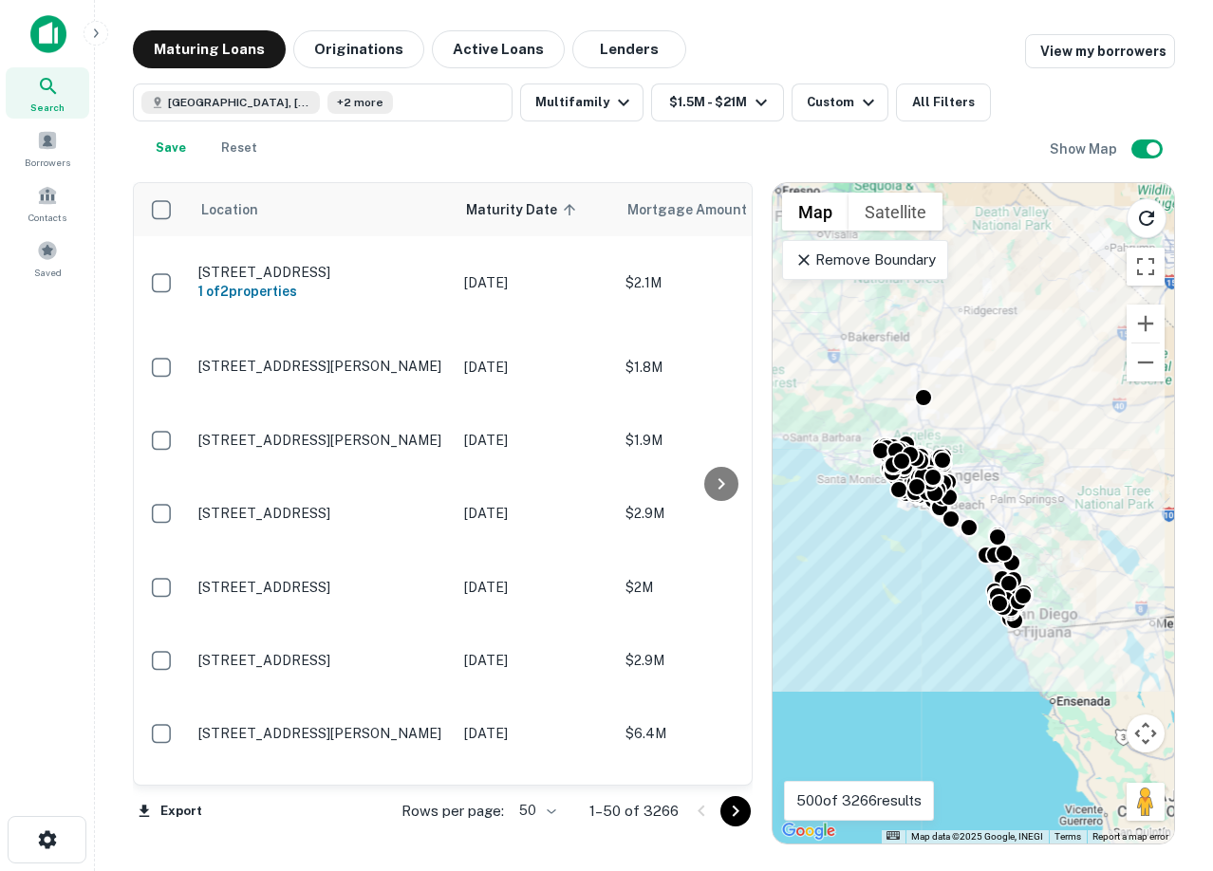
click at [534, 806] on body "Search Borrowers Contacts Saved Maturing Loans Originations Active Loans Lender…" at bounding box center [606, 435] width 1213 height 871
click at [538, 840] on li "100" at bounding box center [538, 831] width 55 height 34
